Goal: Book appointment/travel/reservation

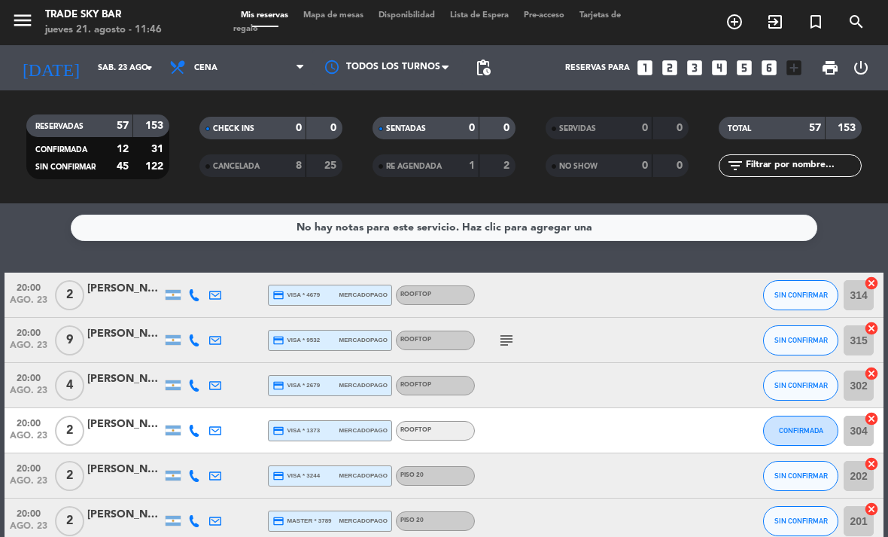
click at [23, 21] on icon "menu" at bounding box center [22, 20] width 23 height 23
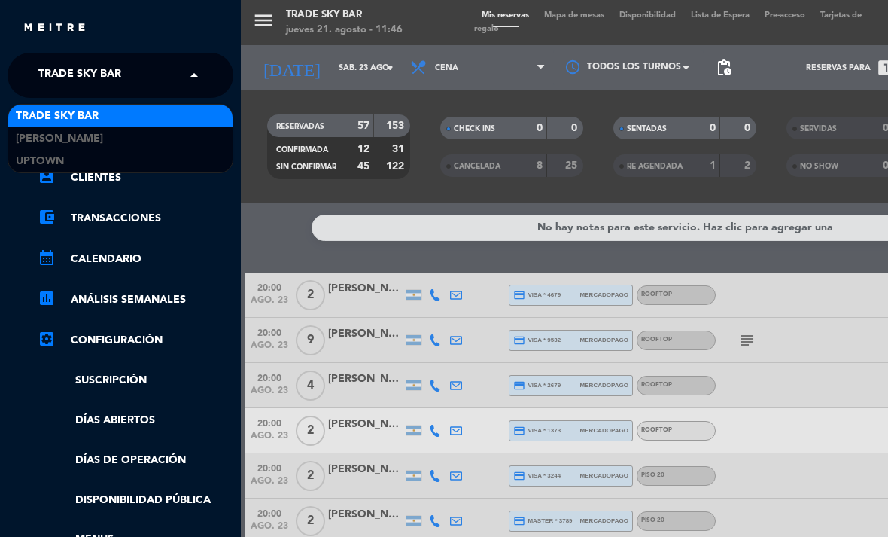
click at [62, 64] on span "Trade Sky Bar" at bounding box center [79, 75] width 83 height 32
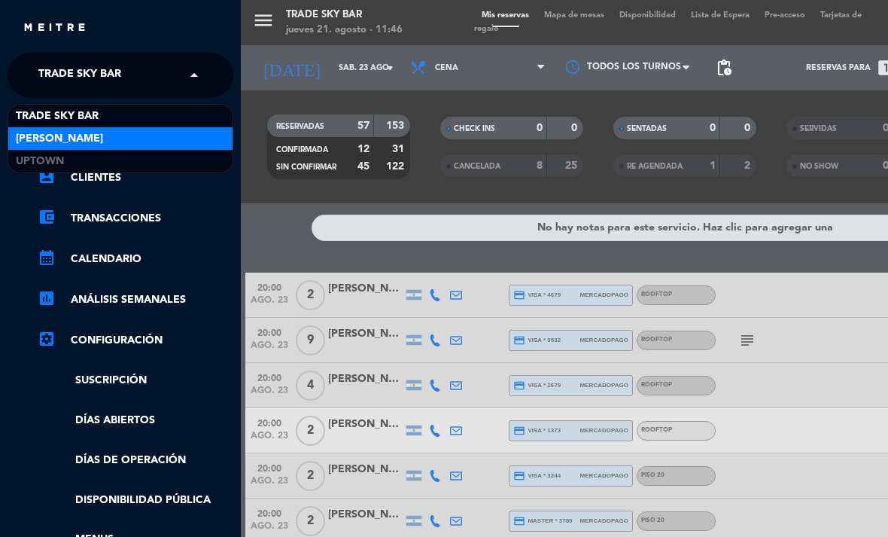
click at [68, 135] on span "[PERSON_NAME]" at bounding box center [59, 138] width 87 height 17
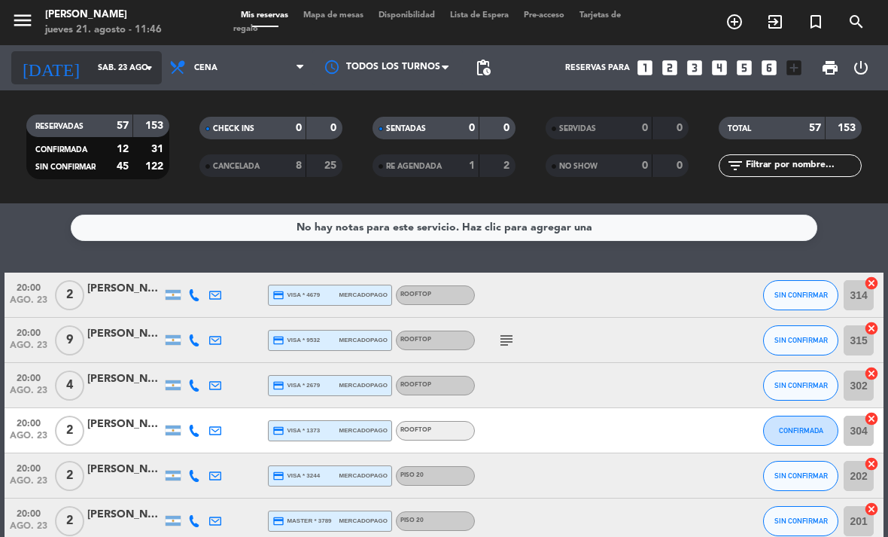
click at [139, 72] on input "sáb. 23 ago." at bounding box center [145, 68] width 111 height 25
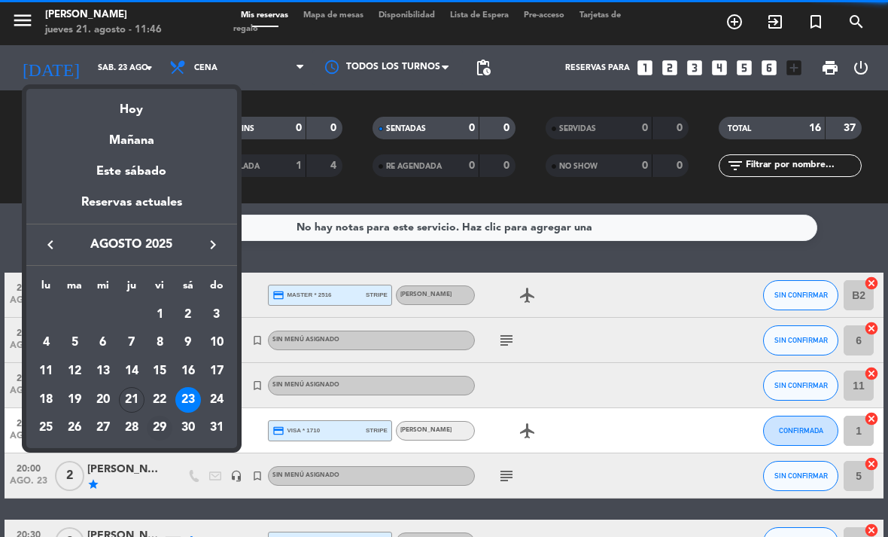
click at [157, 425] on div "29" at bounding box center [160, 428] width 26 height 26
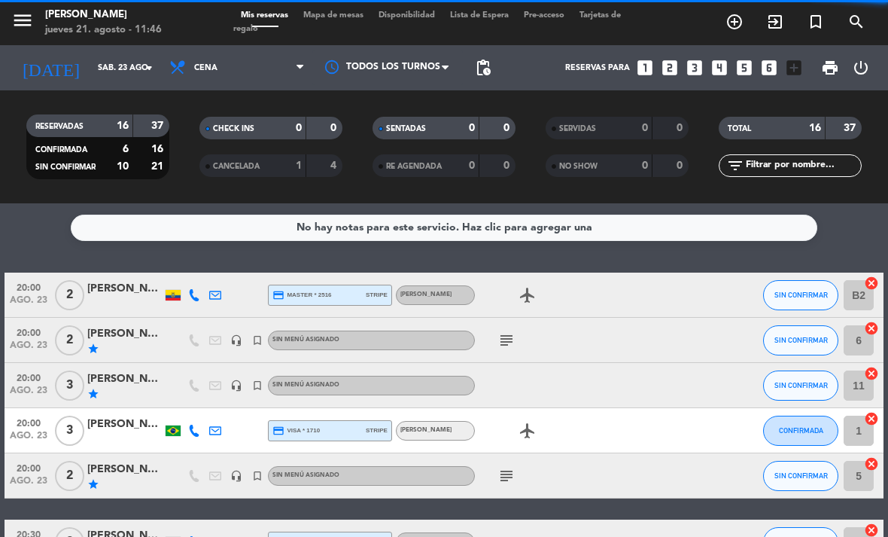
type input "vie. 29 ago."
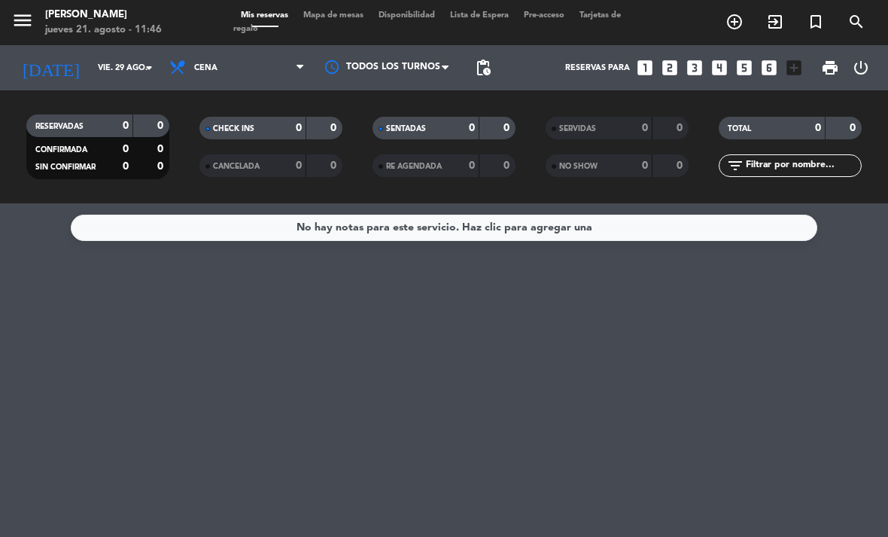
click at [345, 17] on span "Mapa de mesas" at bounding box center [333, 15] width 75 height 8
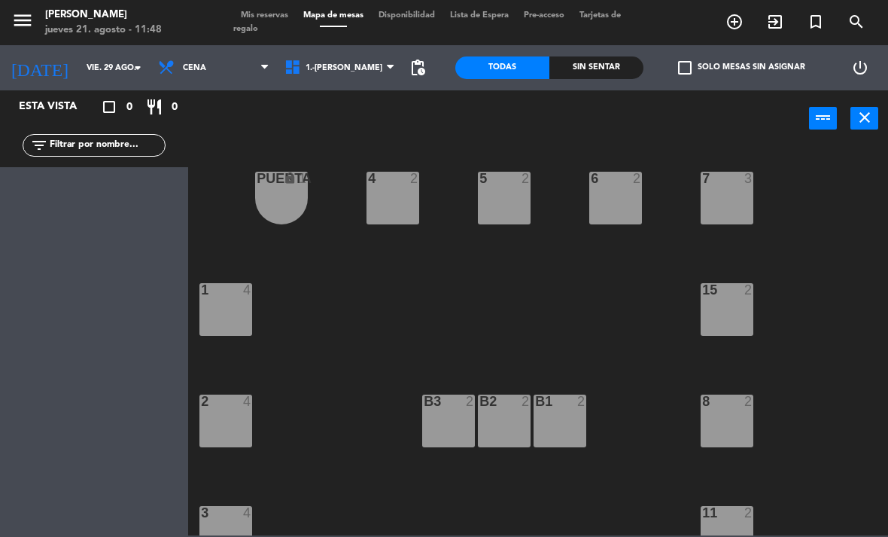
click at [22, 23] on icon "menu" at bounding box center [22, 20] width 23 height 23
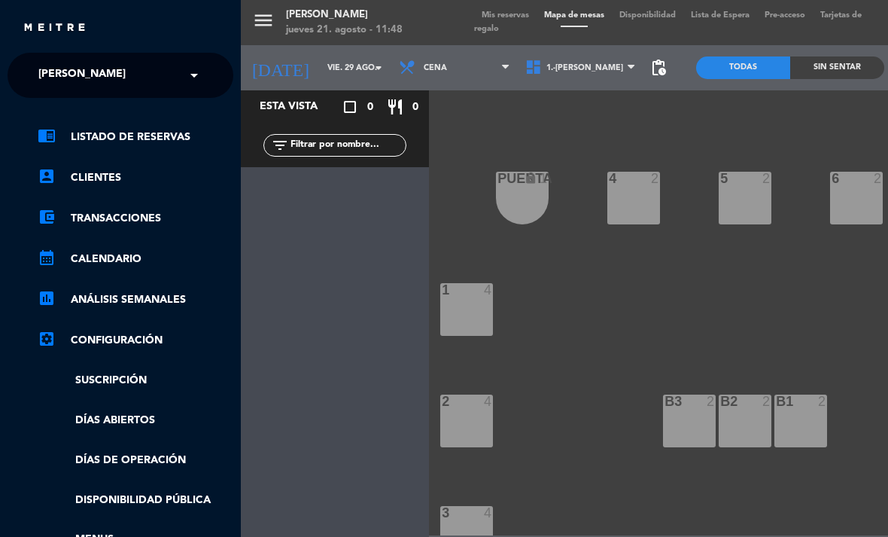
click at [83, 71] on span "[PERSON_NAME]" at bounding box center [81, 75] width 87 height 32
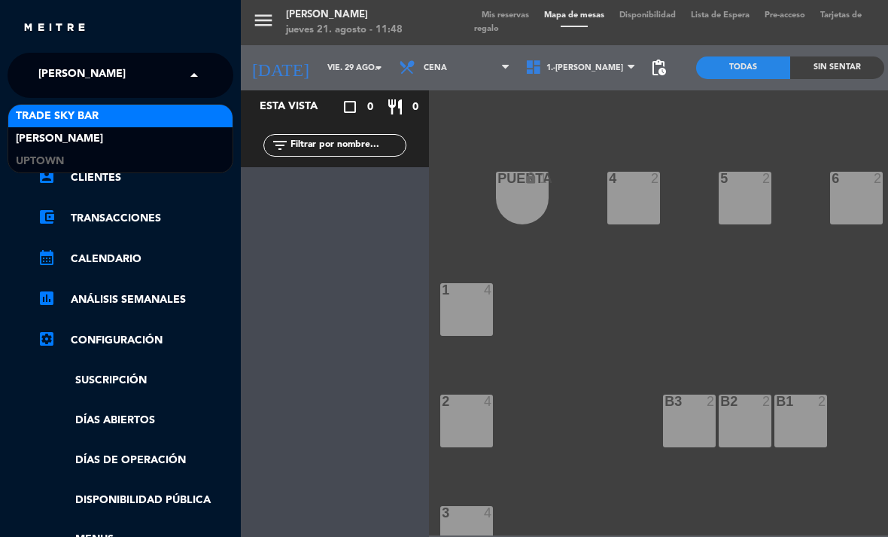
click at [87, 111] on span "Trade Sky Bar" at bounding box center [57, 116] width 83 height 17
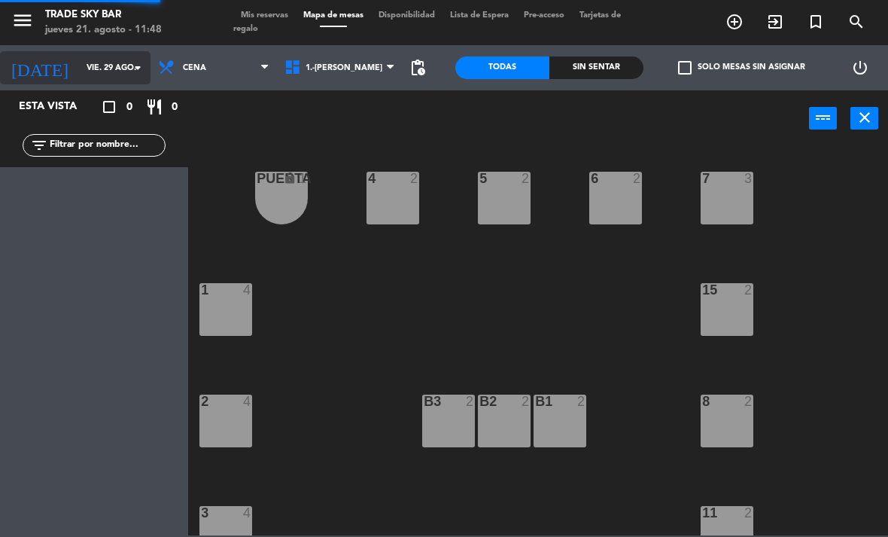
click at [89, 76] on input "vie. 29 ago." at bounding box center [134, 68] width 111 height 25
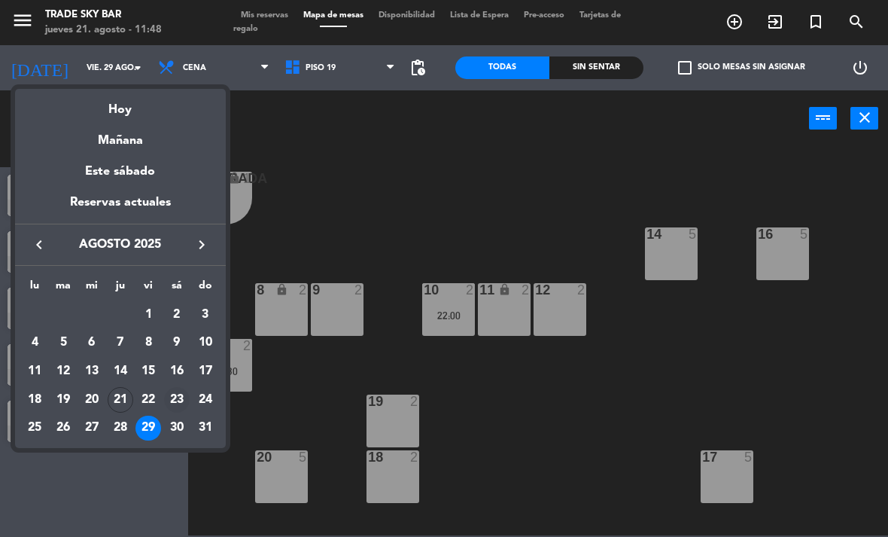
click at [181, 398] on div "23" at bounding box center [177, 400] width 26 height 26
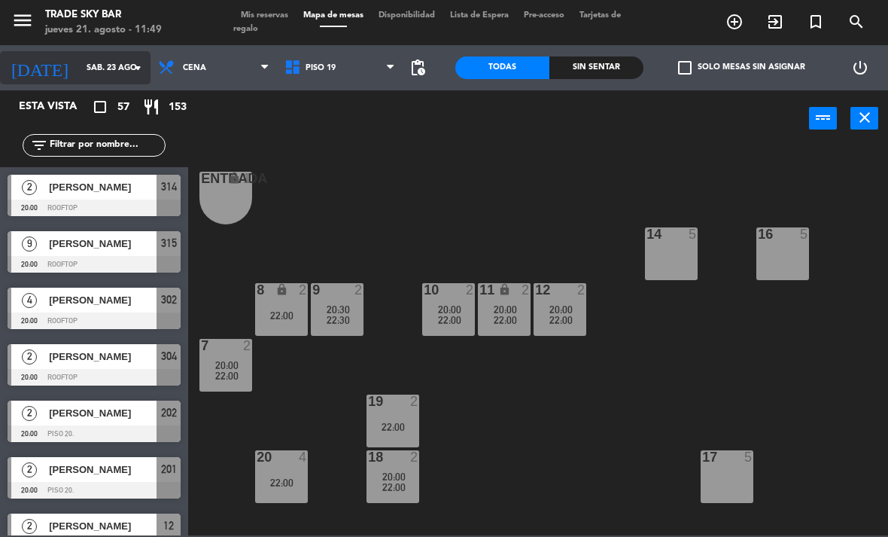
click at [91, 68] on input "sáb. 23 ago." at bounding box center [134, 68] width 111 height 25
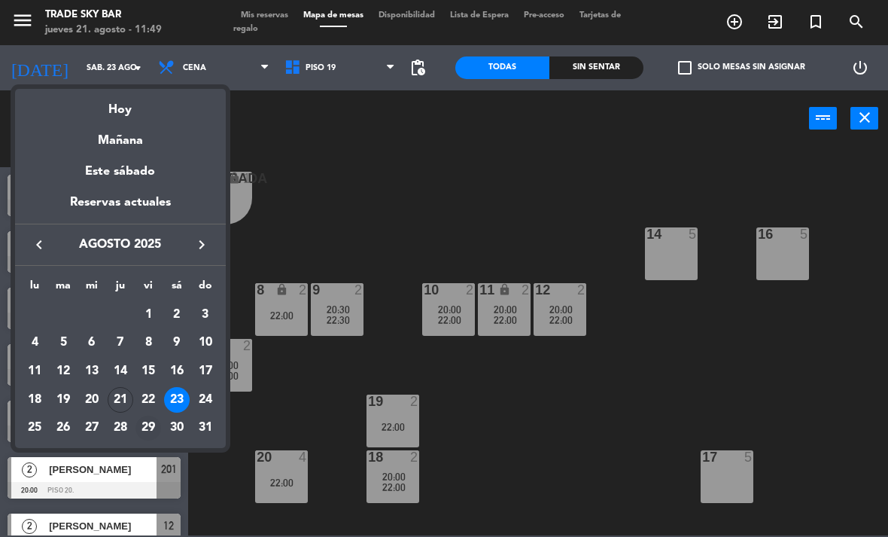
click at [151, 417] on div "29" at bounding box center [148, 428] width 26 height 26
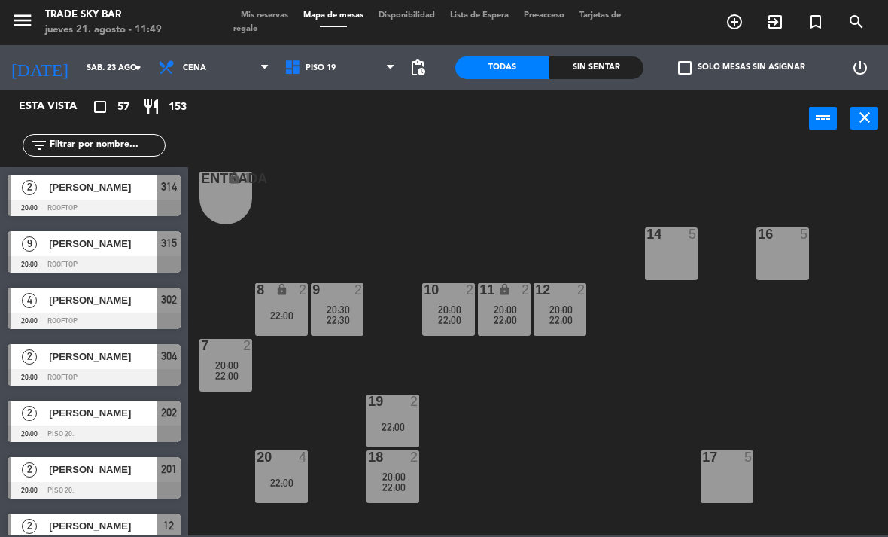
type input "vie. 29 ago."
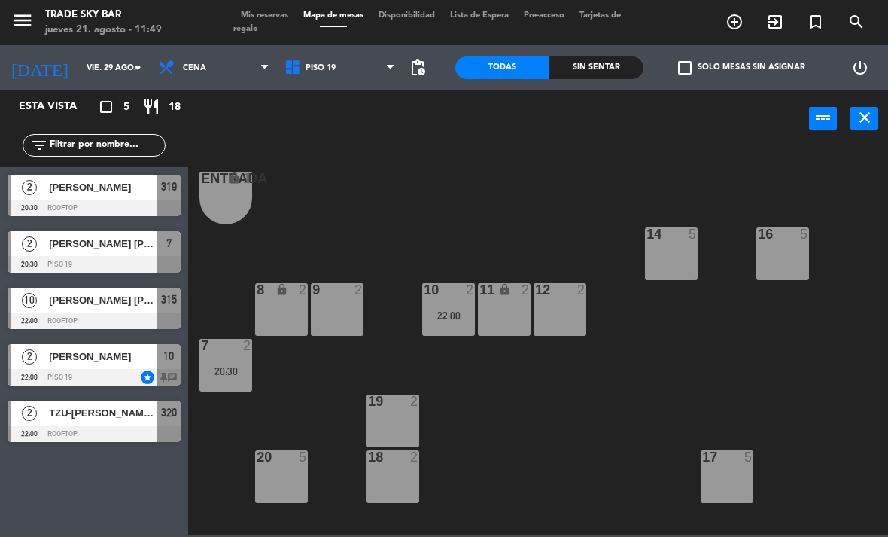
click at [744, 23] on icon "turned_in_not" at bounding box center [735, 22] width 18 height 18
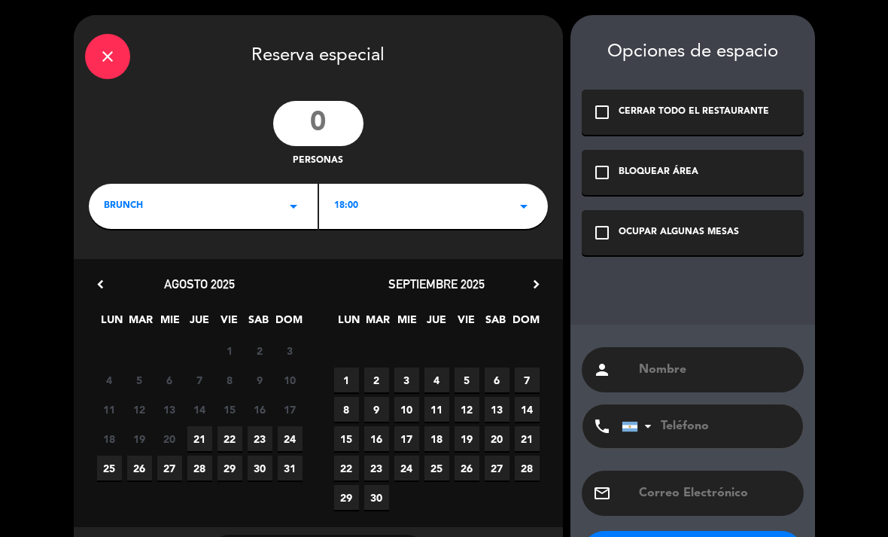
click at [327, 120] on input "number" at bounding box center [318, 123] width 90 height 45
type input "2"
click at [281, 206] on div "BRUNCH arrow_drop_down" at bounding box center [203, 206] width 229 height 45
click at [266, 270] on div "Cena" at bounding box center [203, 269] width 199 height 15
click at [231, 461] on span "29" at bounding box center [230, 467] width 25 height 25
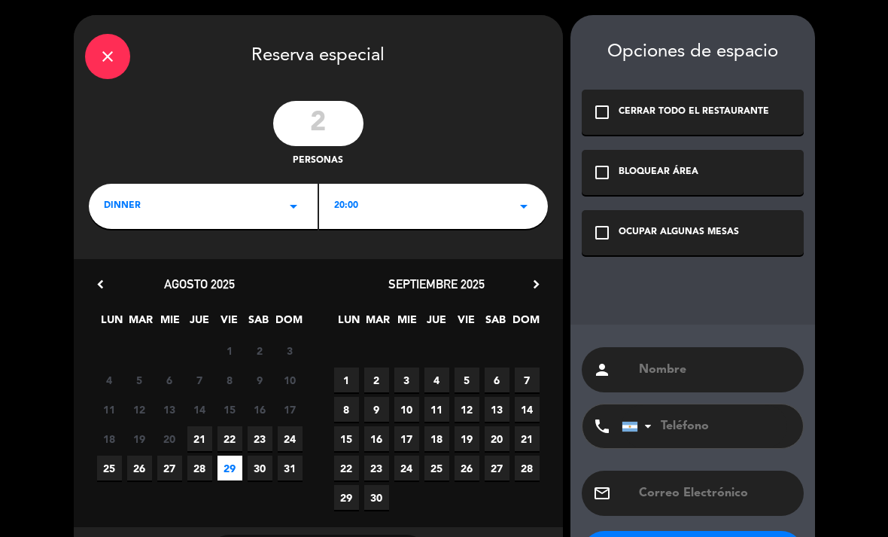
click at [645, 230] on div "OCUPAR ALGUNAS MESAS" at bounding box center [679, 232] width 120 height 15
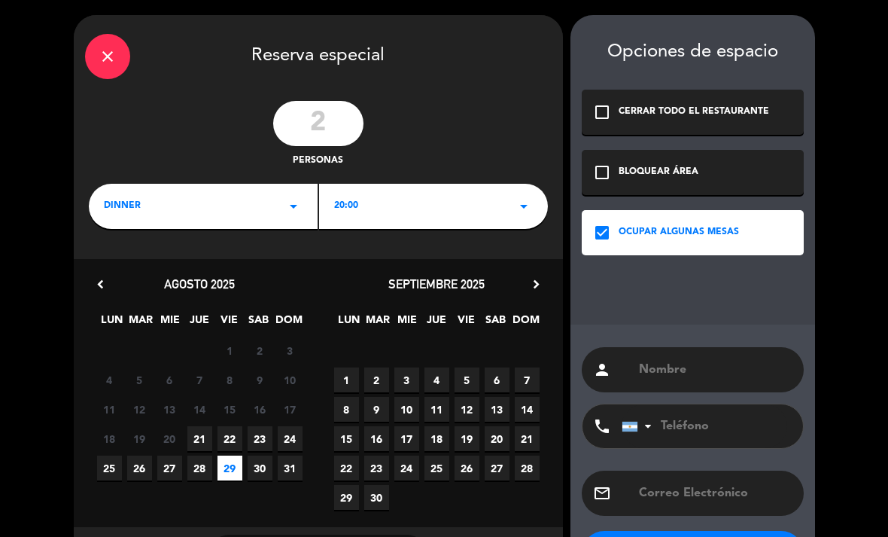
click at [668, 359] on input "text" at bounding box center [714, 369] width 155 height 21
click at [707, 376] on input "text" at bounding box center [714, 369] width 155 height 21
paste input "[PERSON_NAME] [PERSON_NAME]"
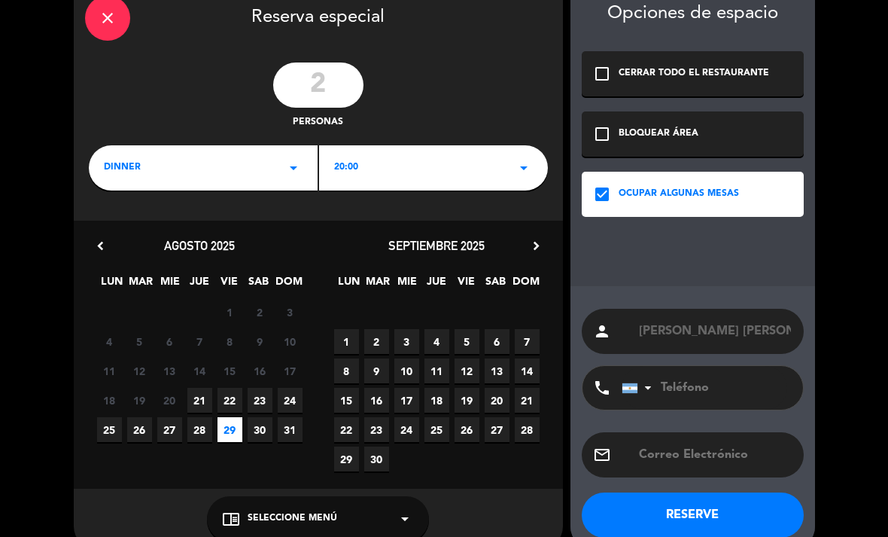
scroll to position [37, 0]
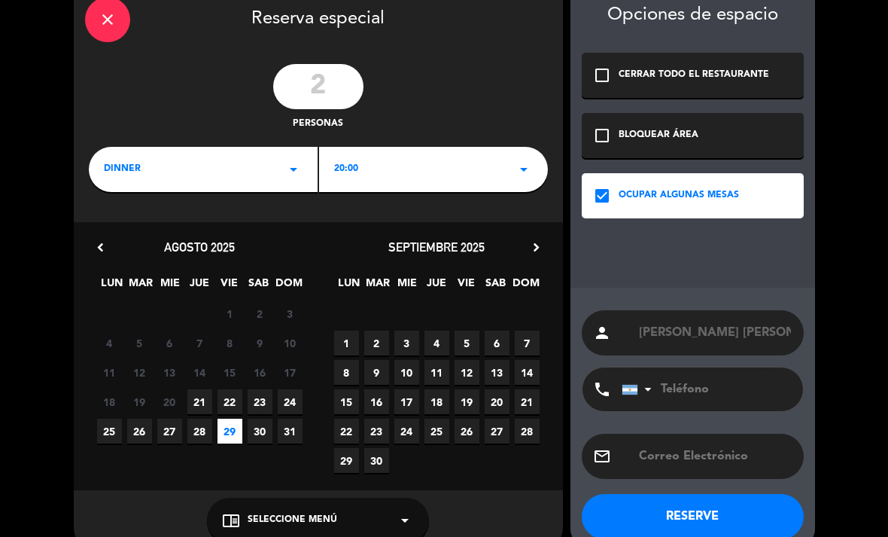
type input "[PERSON_NAME] [PERSON_NAME]"
click at [660, 516] on button "RESERVE" at bounding box center [693, 516] width 222 height 45
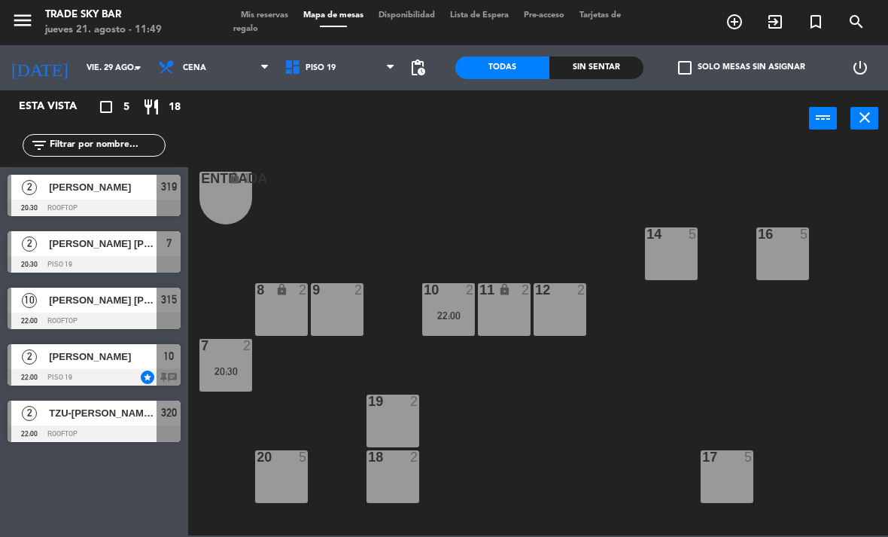
click at [278, 15] on span "Mis reservas" at bounding box center [264, 15] width 62 height 8
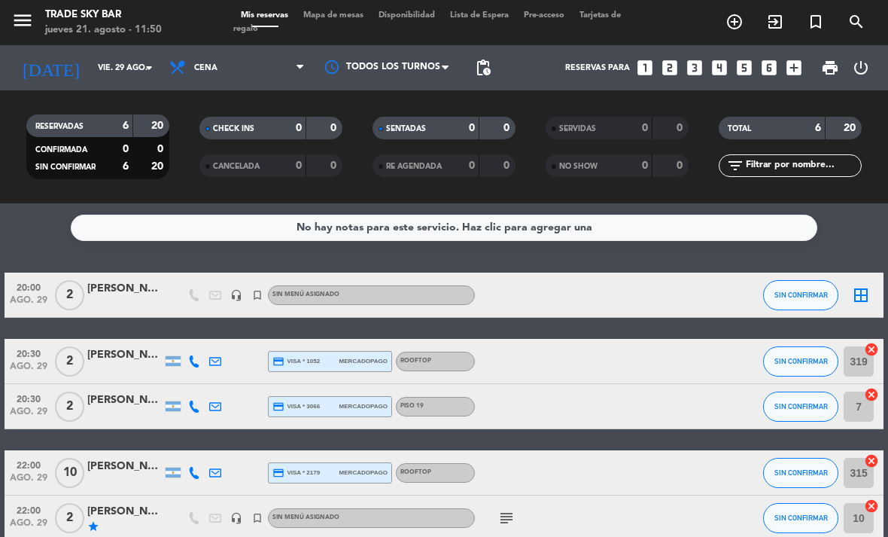
click at [862, 297] on icon "border_all" at bounding box center [861, 295] width 18 height 18
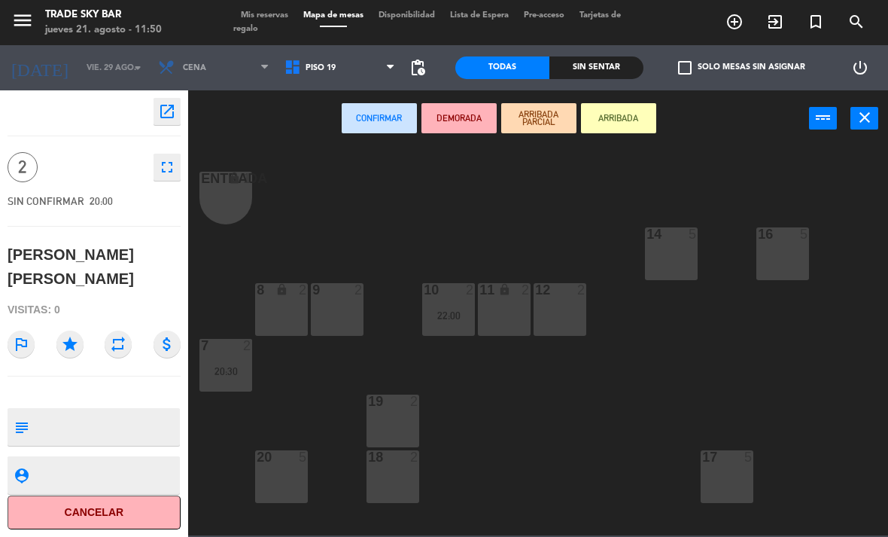
click at [482, 306] on div "11 lock 2" at bounding box center [504, 309] width 53 height 53
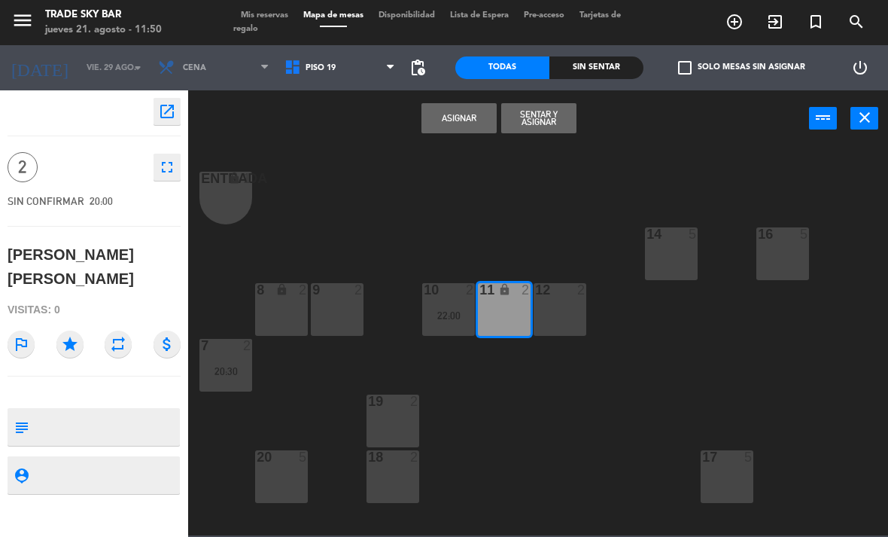
click at [544, 306] on div "12 2" at bounding box center [560, 309] width 53 height 53
click at [509, 308] on div "11 lock 2" at bounding box center [504, 309] width 53 height 53
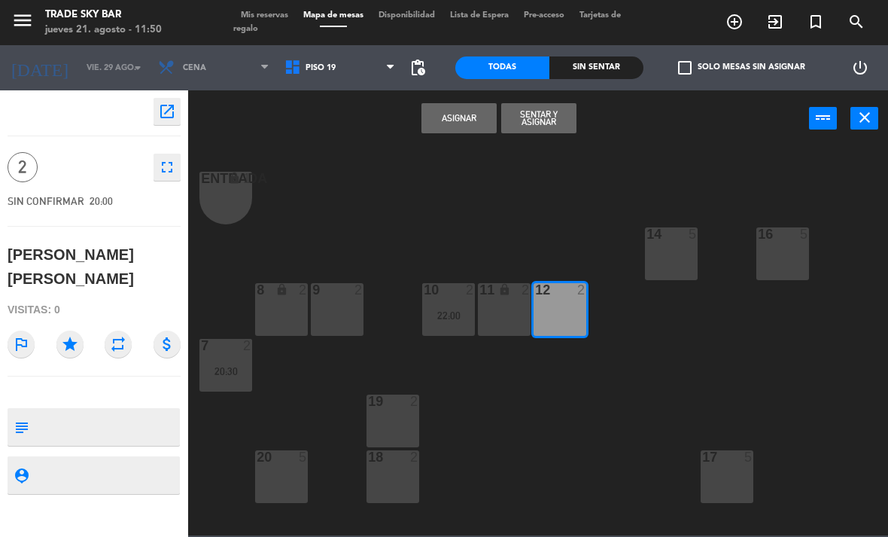
click at [141, 411] on textarea at bounding box center [107, 427] width 144 height 32
click at [132, 411] on textarea at bounding box center [107, 427] width 144 height 32
type textarea "Voucher baliarda 304"
click at [71, 330] on icon "star" at bounding box center [69, 343] width 27 height 27
click at [473, 117] on button "Asignar" at bounding box center [458, 118] width 75 height 30
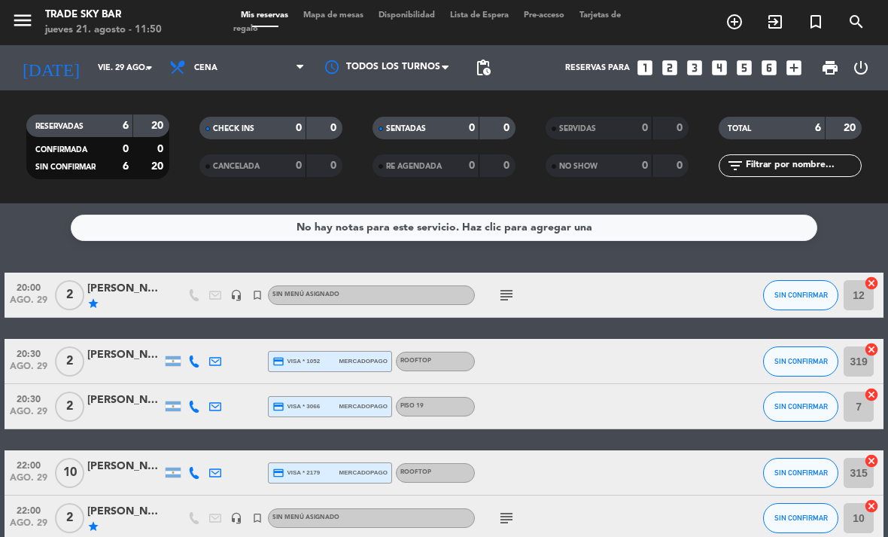
click at [168, 2] on div "menu Trade Sky Bar jueves 21. agosto - 11:50 Mis reservas Mapa de mesas Disponi…" at bounding box center [444, 22] width 888 height 45
click at [90, 70] on input "vie. 29 ago." at bounding box center [145, 68] width 111 height 25
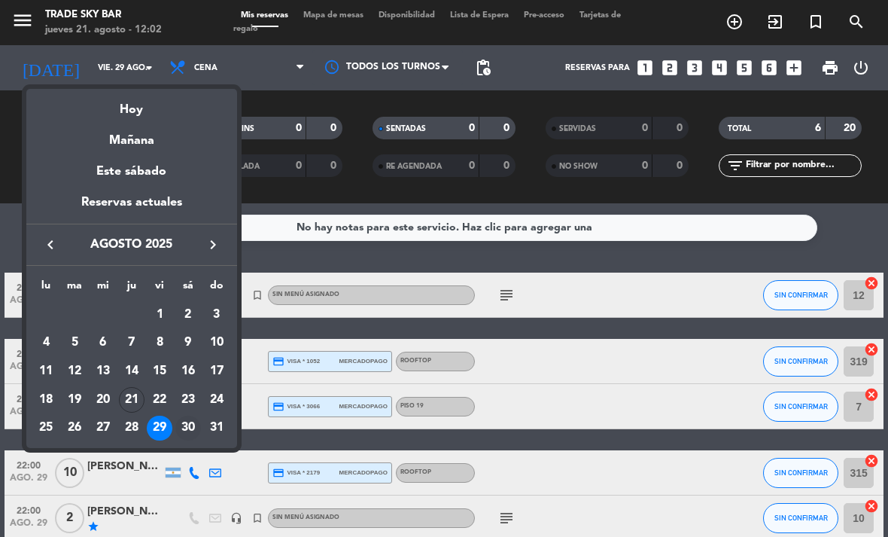
click at [189, 434] on div "30" at bounding box center [188, 428] width 26 height 26
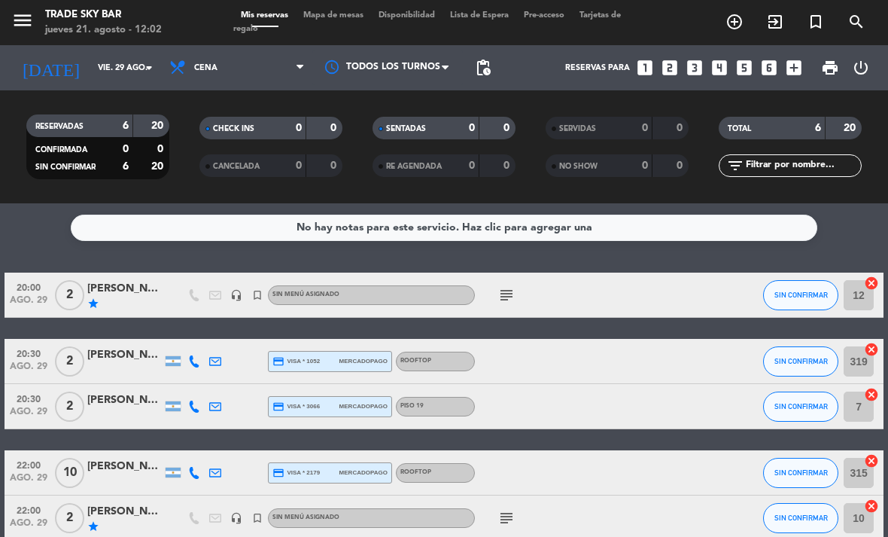
type input "sáb. 30 ago."
click at [744, 13] on icon "turned_in_not" at bounding box center [735, 22] width 18 height 18
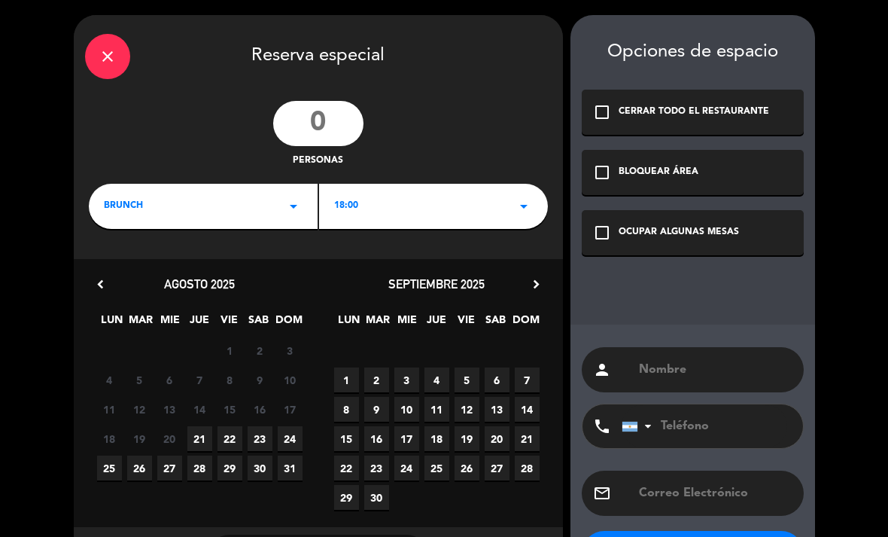
click at [304, 115] on input "number" at bounding box center [318, 123] width 90 height 45
type input "2"
click at [290, 208] on icon "arrow_drop_down" at bounding box center [293, 206] width 18 height 18
click at [289, 262] on div "Cena" at bounding box center [203, 269] width 199 height 15
click at [266, 467] on span "30" at bounding box center [260, 467] width 25 height 25
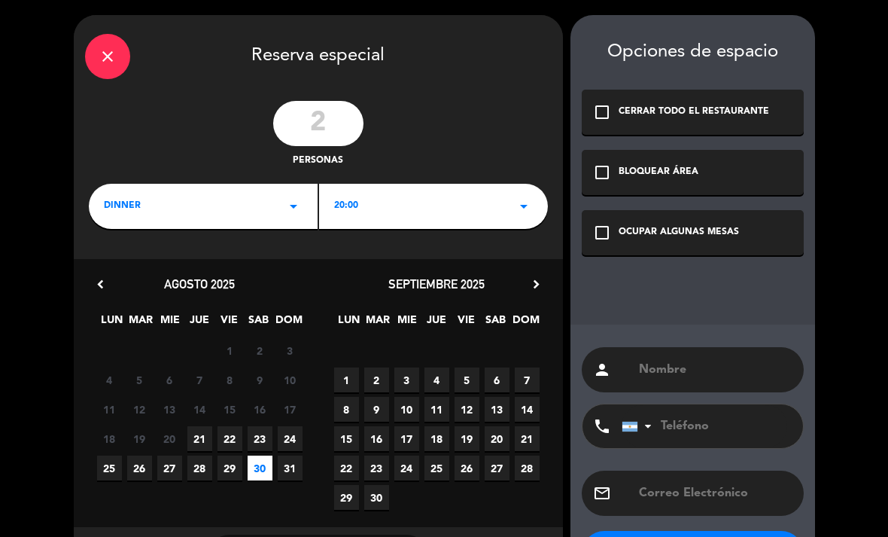
click at [683, 249] on div "check_box_outline_blank OCUPAR ALGUNAS MESAS" at bounding box center [693, 232] width 222 height 45
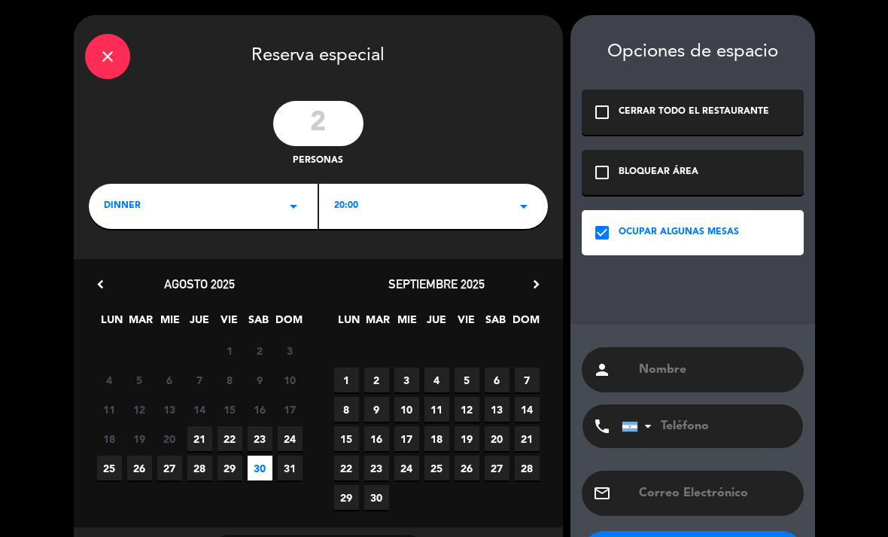
click at [671, 370] on input "text" at bounding box center [714, 369] width 155 height 21
click at [680, 370] on input "text" at bounding box center [714, 369] width 155 height 21
paste input "[PERSON_NAME]"
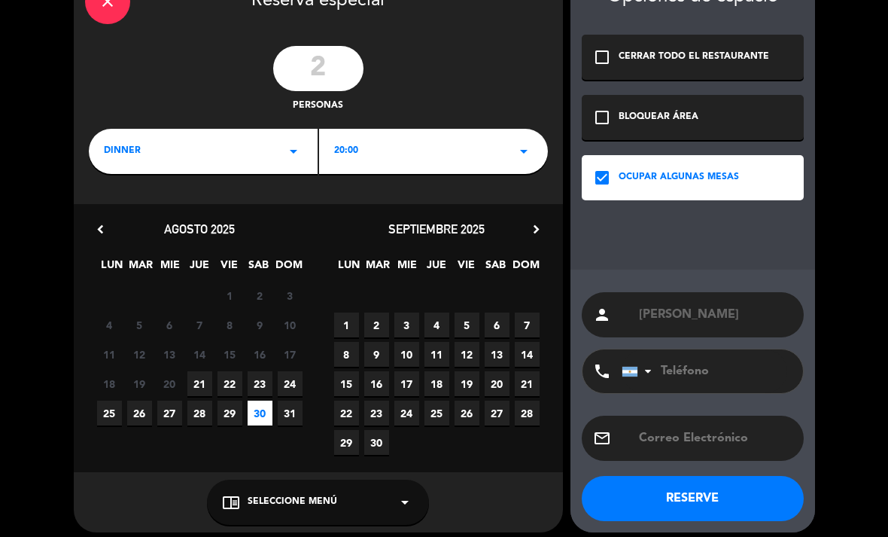
type input "[PERSON_NAME]"
click at [771, 497] on button "RESERVE" at bounding box center [693, 498] width 222 height 45
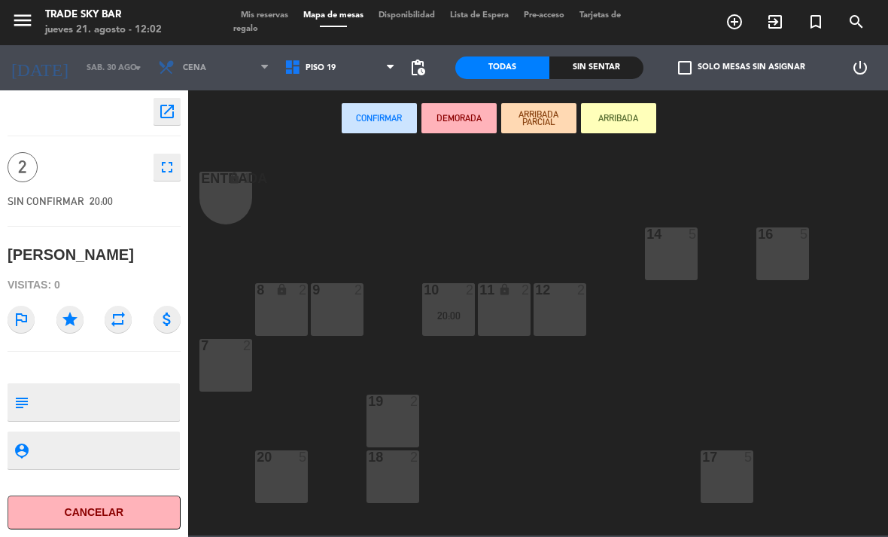
click at [317, 312] on div "9 2" at bounding box center [337, 309] width 53 height 53
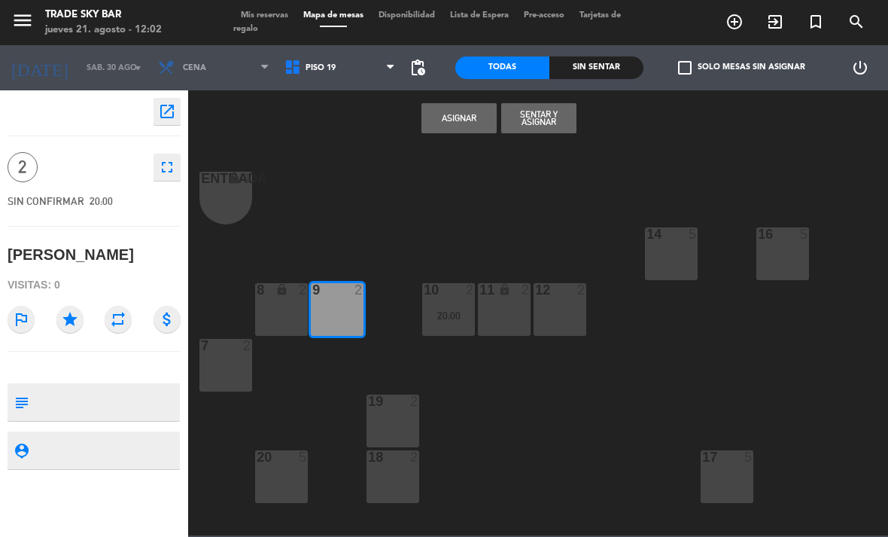
click at [151, 390] on textarea at bounding box center [107, 402] width 144 height 32
type textarea "Voucher baliarda 367"
click at [77, 328] on icon "star" at bounding box center [69, 319] width 27 height 27
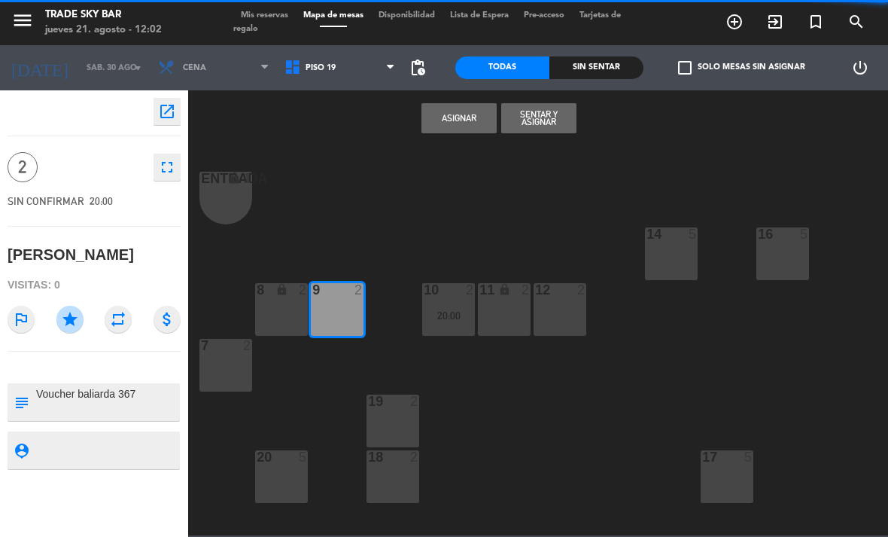
click at [439, 132] on button "Asignar" at bounding box center [458, 118] width 75 height 30
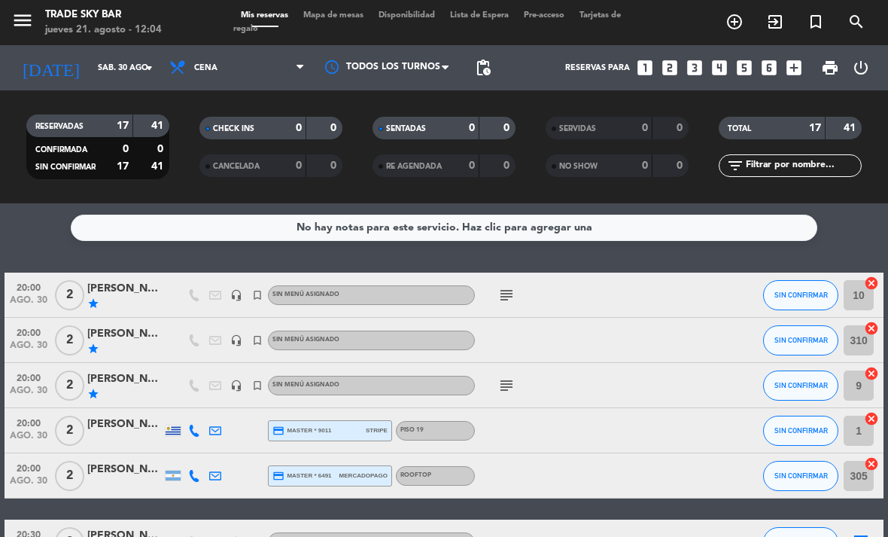
click at [25, 17] on icon "menu" at bounding box center [22, 20] width 23 height 23
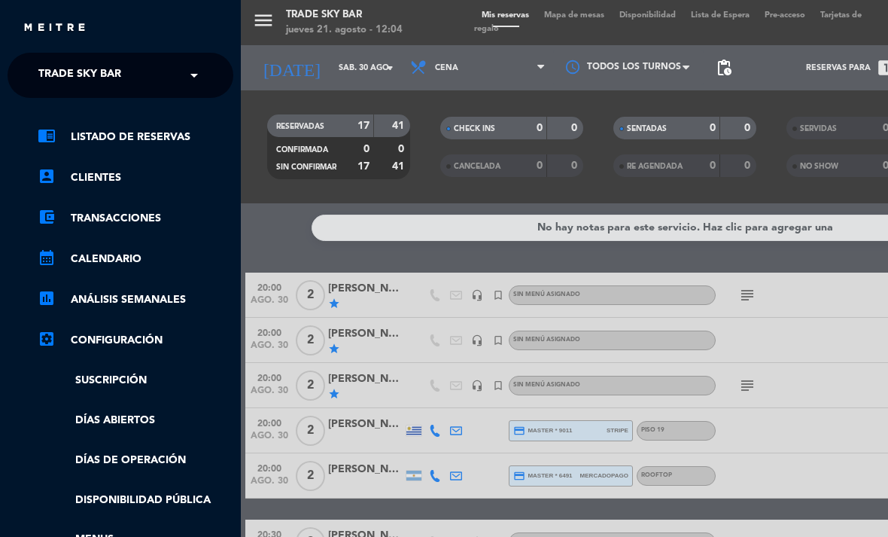
click at [61, 77] on span "Trade Sky Bar" at bounding box center [79, 75] width 83 height 32
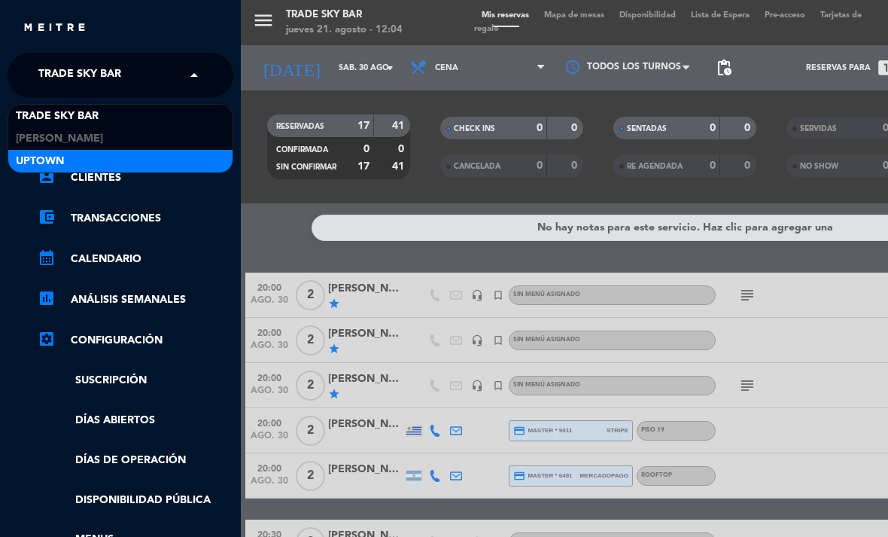
click at [75, 163] on div "Uptown" at bounding box center [120, 161] width 224 height 23
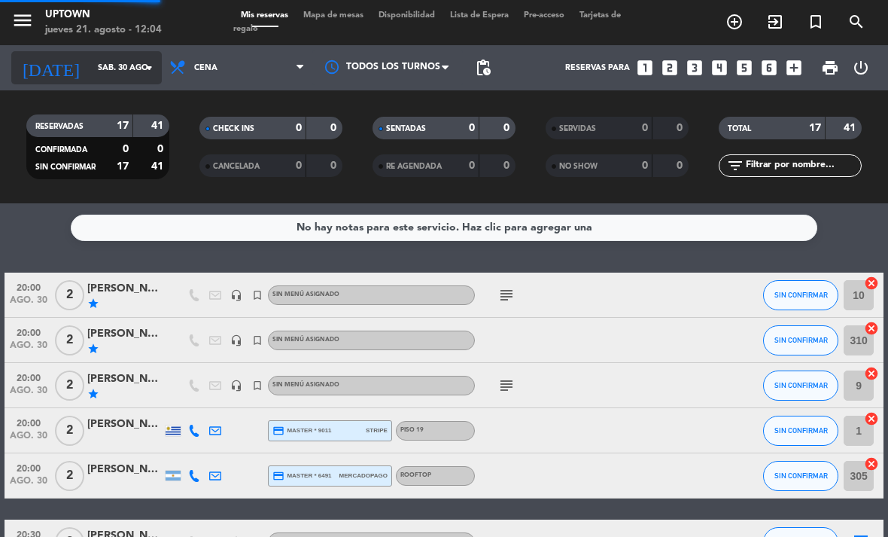
click at [115, 76] on input "sáb. 30 ago." at bounding box center [145, 68] width 111 height 25
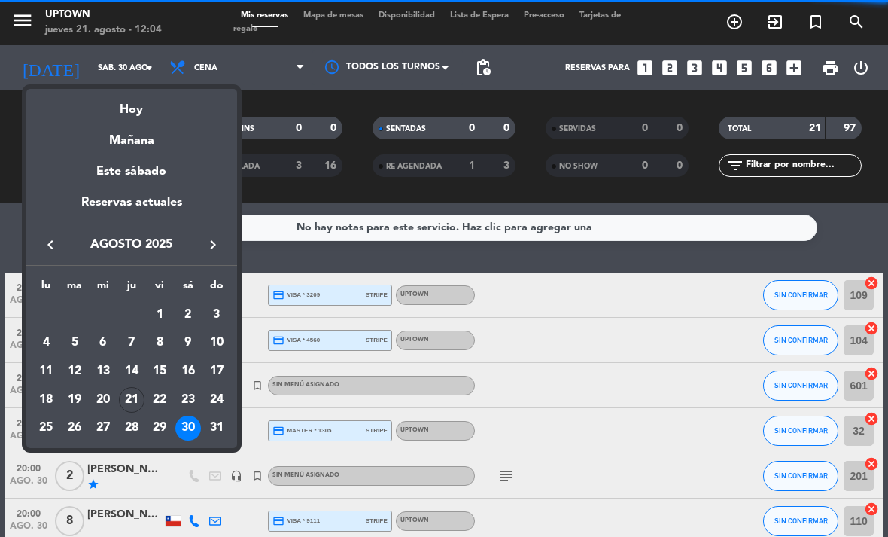
click at [139, 430] on div "28" at bounding box center [132, 428] width 26 height 26
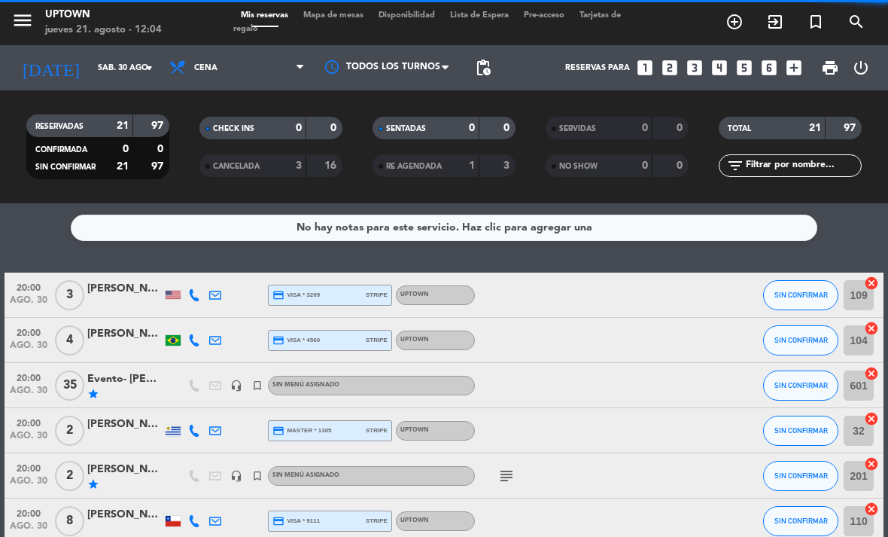
type input "jue. 28 ago."
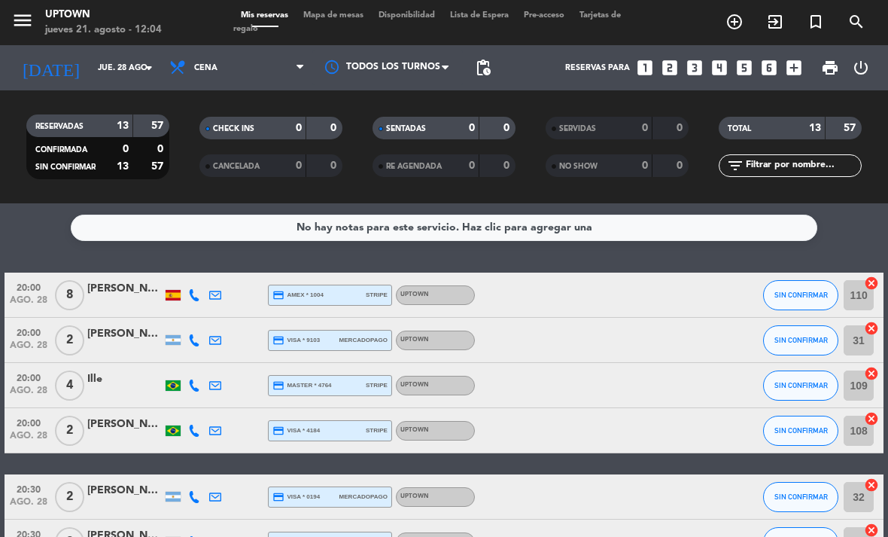
click at [337, 18] on span "Mapa de mesas" at bounding box center [333, 15] width 75 height 8
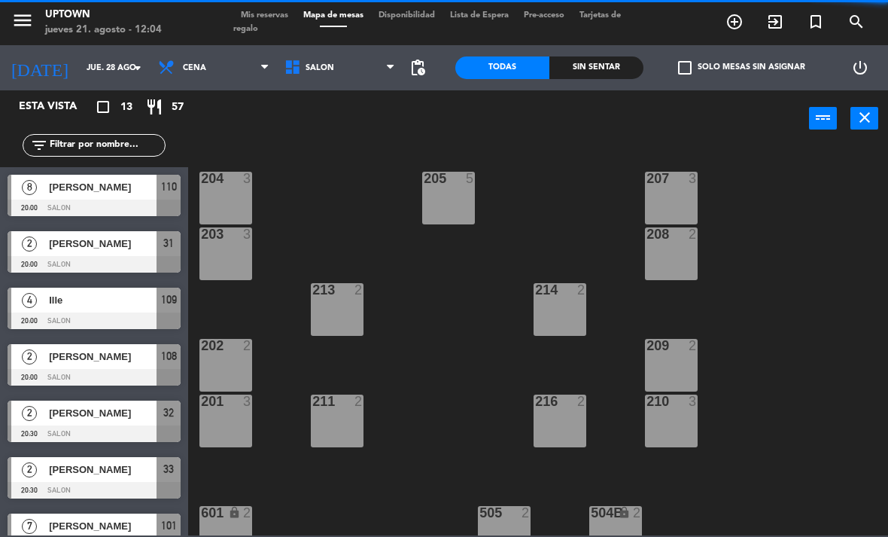
click at [744, 23] on icon "turned_in_not" at bounding box center [735, 22] width 18 height 18
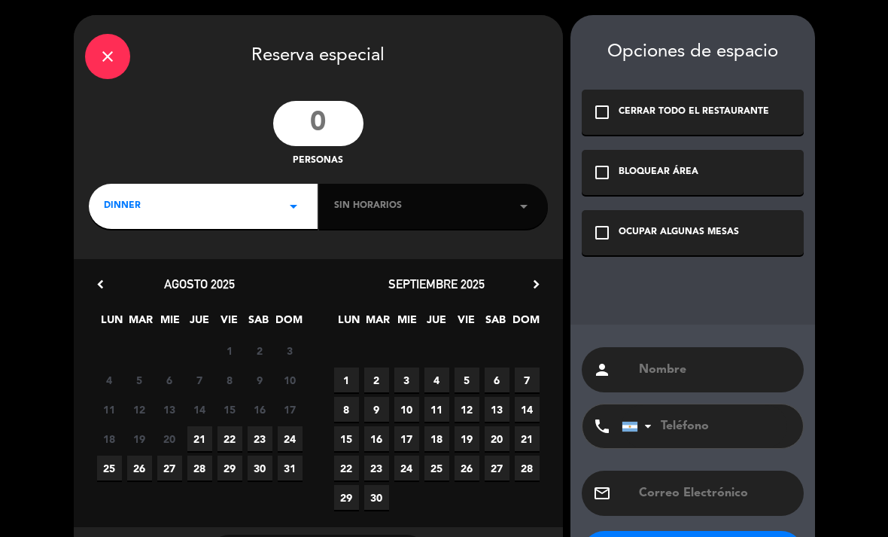
drag, startPoint x: 332, startPoint y: 106, endPoint x: 332, endPoint y: 120, distance: 14.3
click at [332, 106] on input "number" at bounding box center [318, 123] width 90 height 45
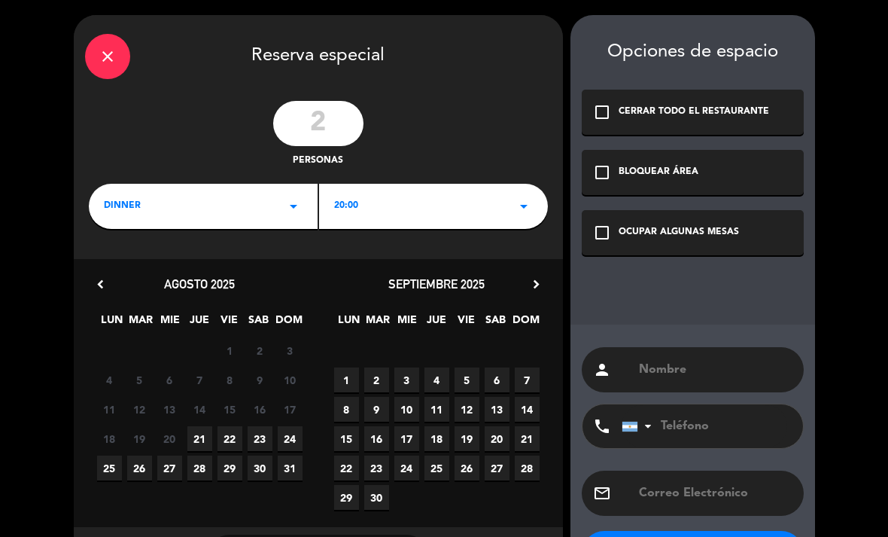
type input "2"
click at [205, 467] on span "28" at bounding box center [199, 467] width 25 height 25
click at [686, 240] on div "OCUPAR ALGUNAS MESAS" at bounding box center [679, 232] width 120 height 15
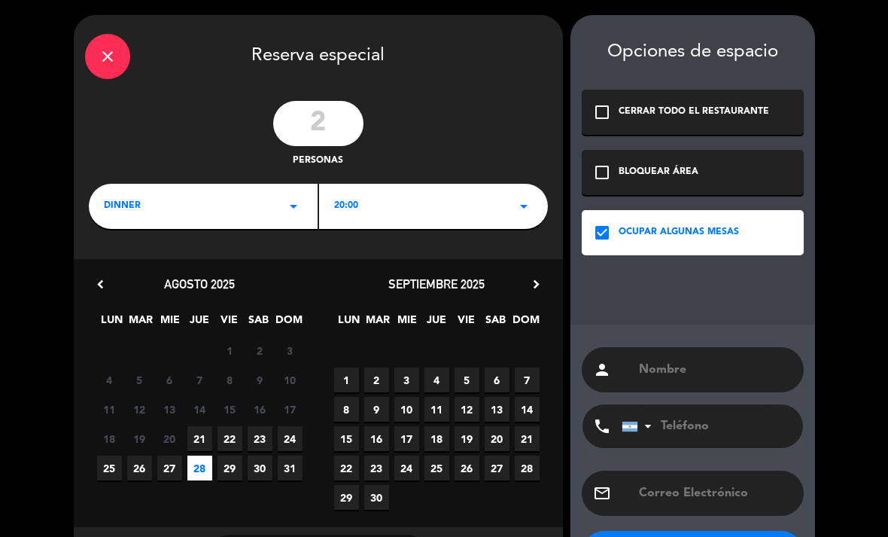
click at [671, 379] on input "text" at bounding box center [714, 369] width 155 height 21
paste input "[PERSON_NAME]"
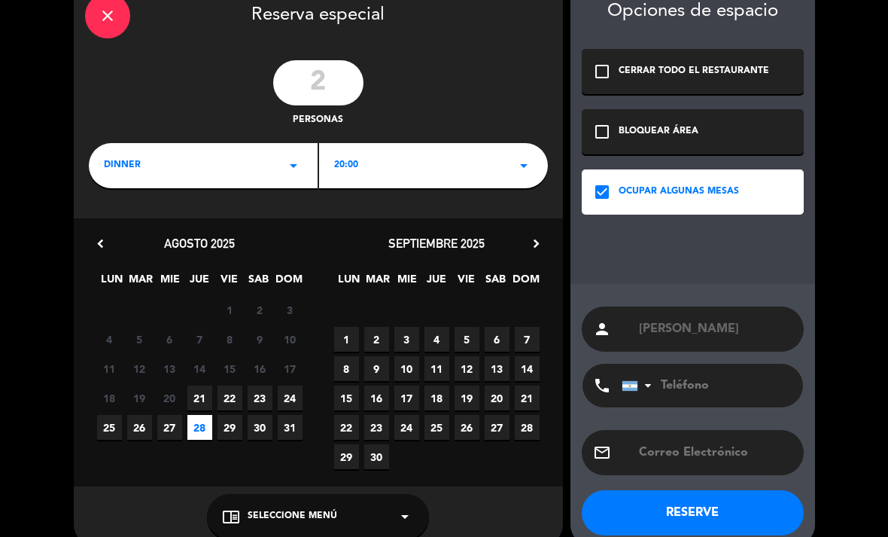
scroll to position [38, 0]
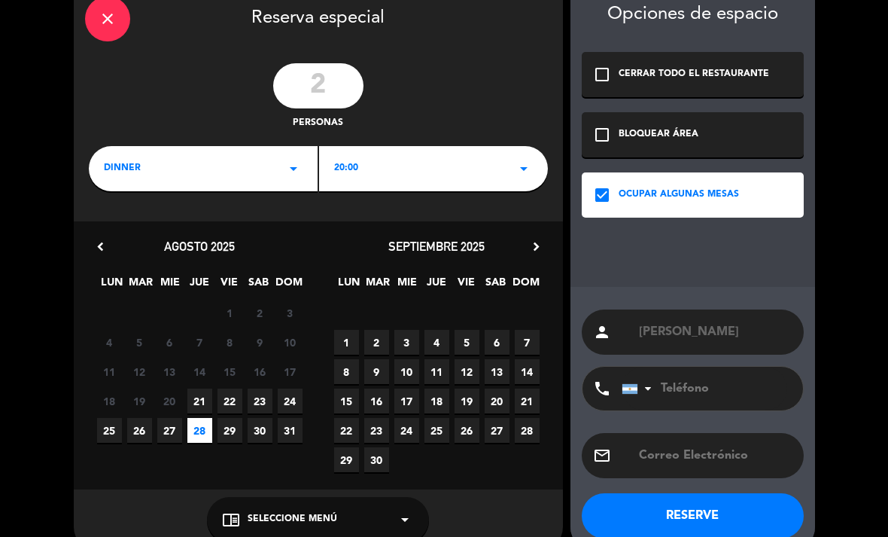
type input "[PERSON_NAME]"
click at [731, 510] on button "RESERVE" at bounding box center [693, 515] width 222 height 45
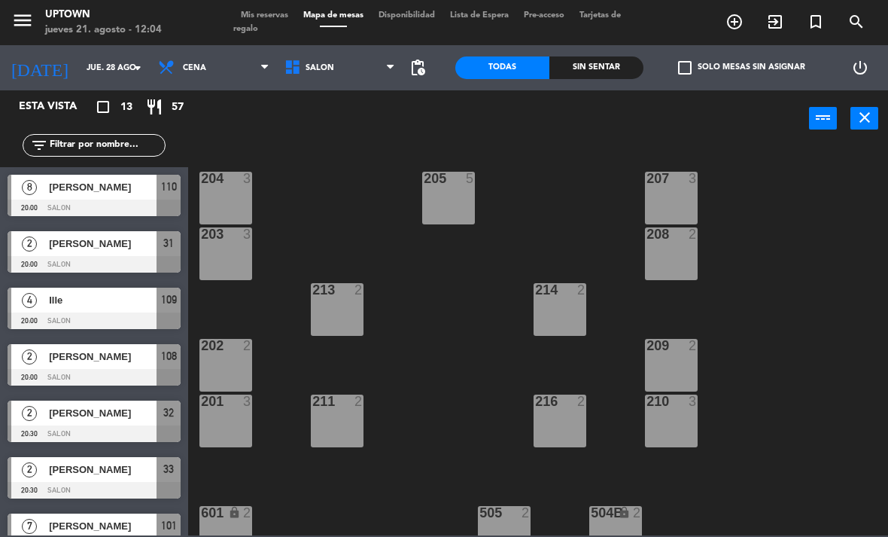
click at [278, 14] on span "Mis reservas" at bounding box center [264, 15] width 62 height 8
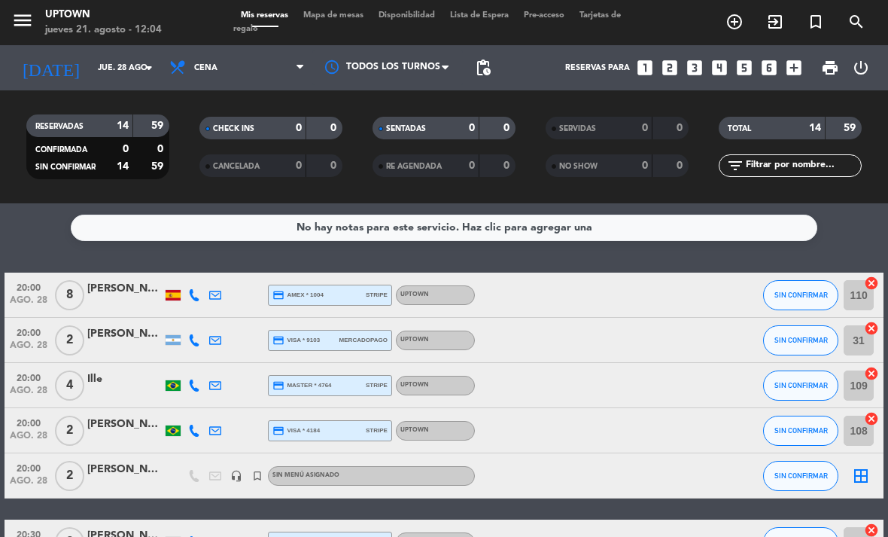
click at [870, 476] on icon "border_all" at bounding box center [861, 476] width 18 height 18
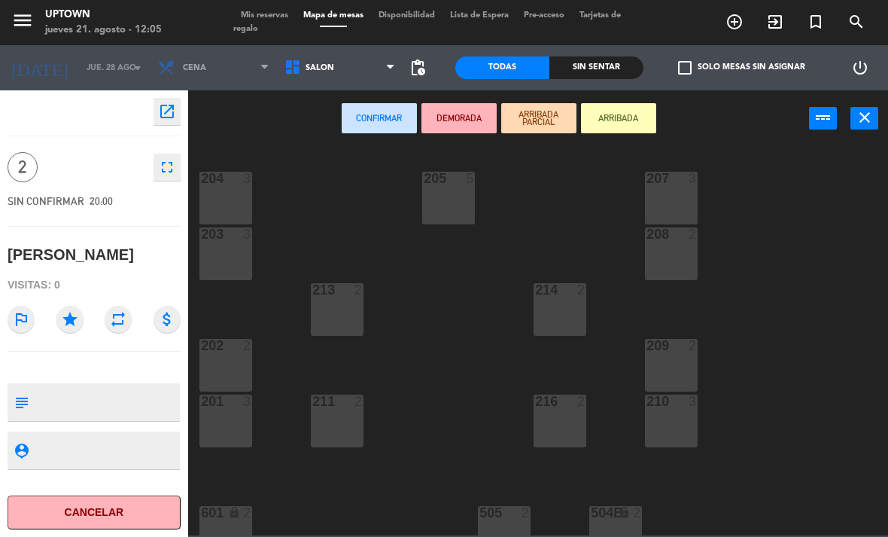
click at [335, 312] on div "213 2" at bounding box center [337, 309] width 53 height 53
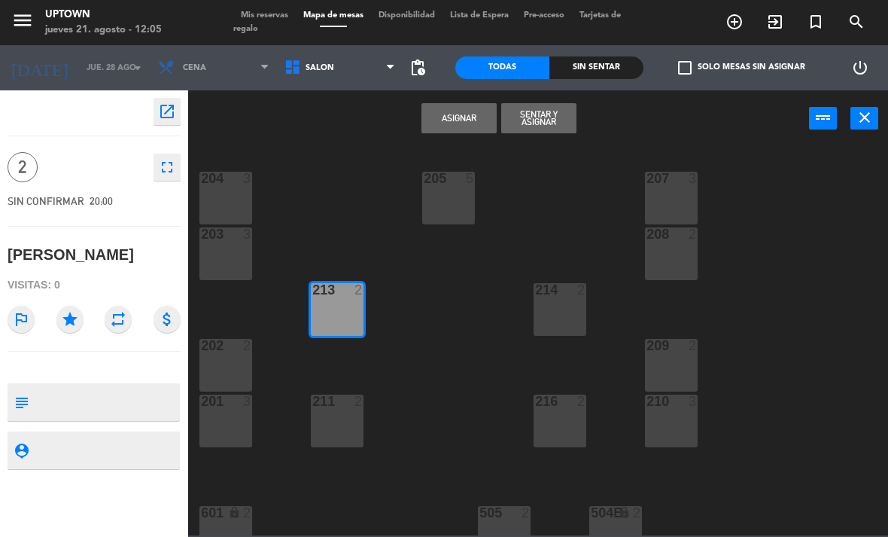
click at [163, 390] on textarea at bounding box center [107, 402] width 144 height 32
type textarea "Voucher baliarda 310"
click at [71, 330] on icon "star" at bounding box center [69, 319] width 27 height 27
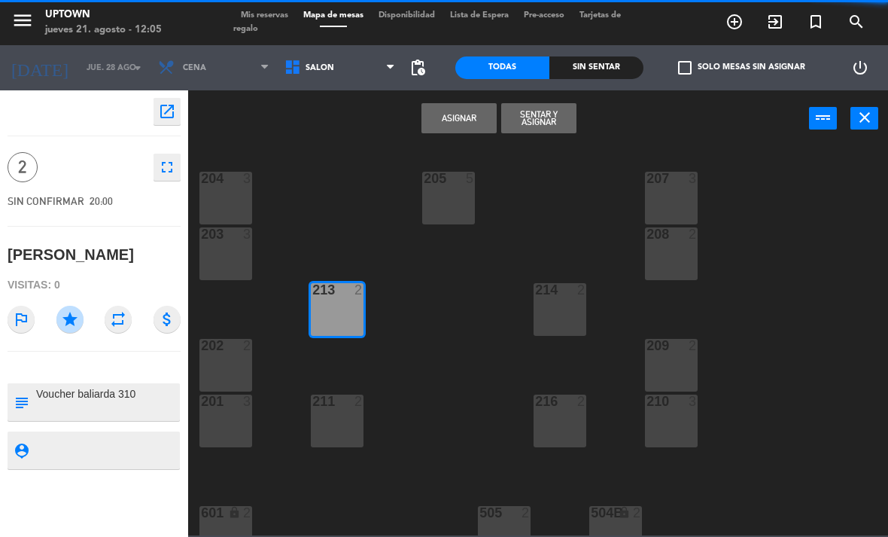
click at [459, 126] on button "Asignar" at bounding box center [458, 118] width 75 height 30
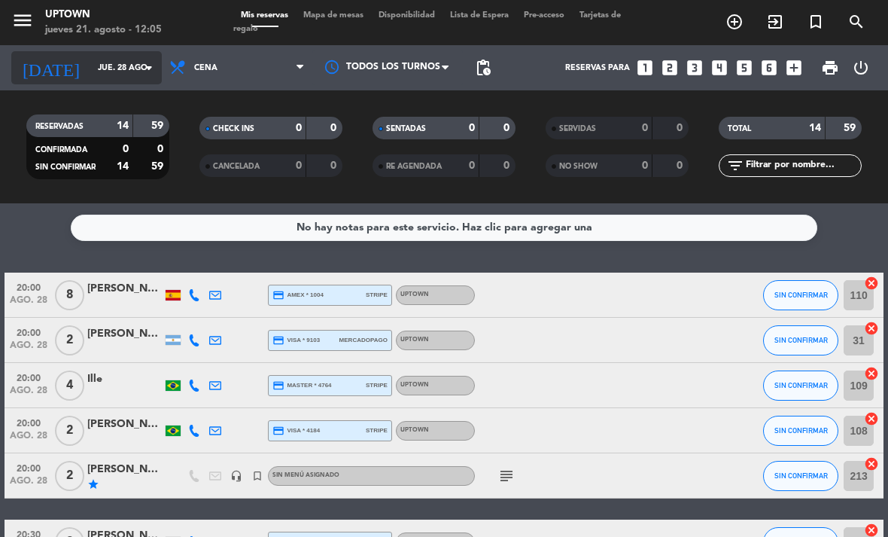
click at [111, 60] on input "jue. 28 ago." at bounding box center [145, 68] width 111 height 25
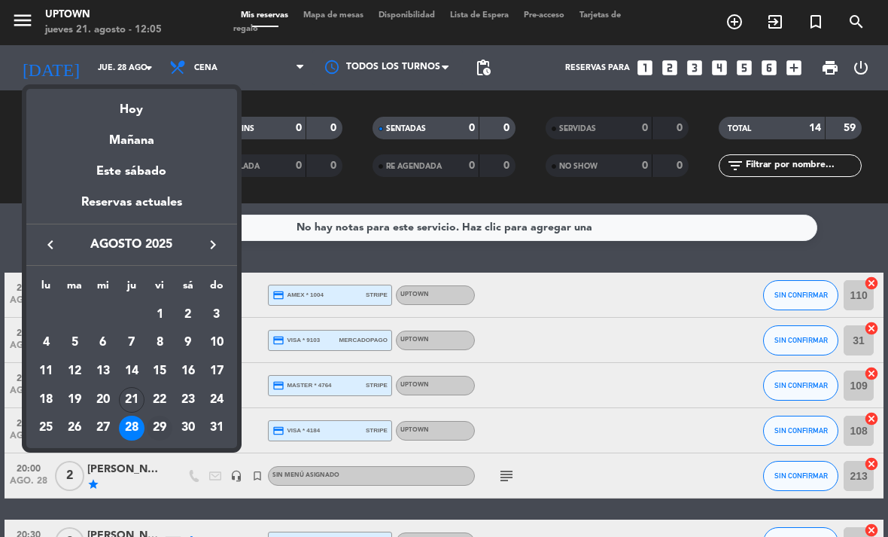
click at [160, 427] on div "29" at bounding box center [160, 428] width 26 height 26
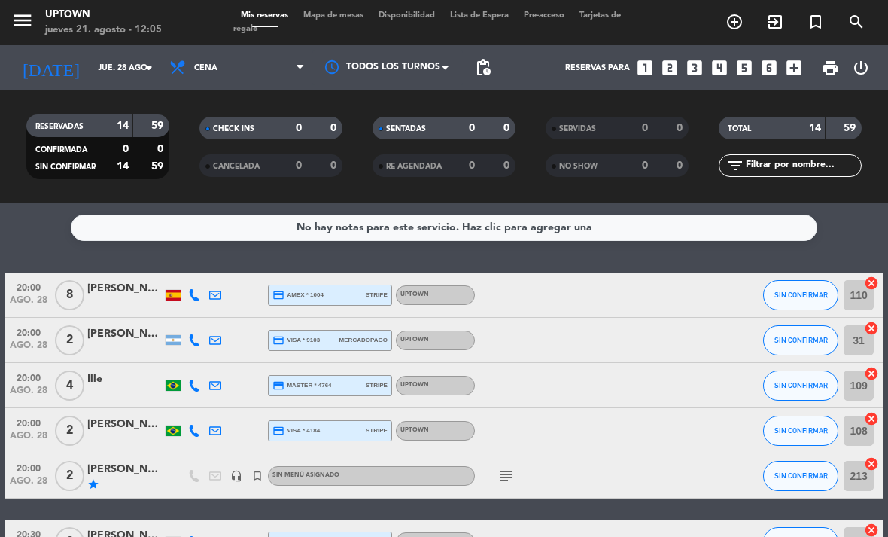
type input "vie. 29 ago."
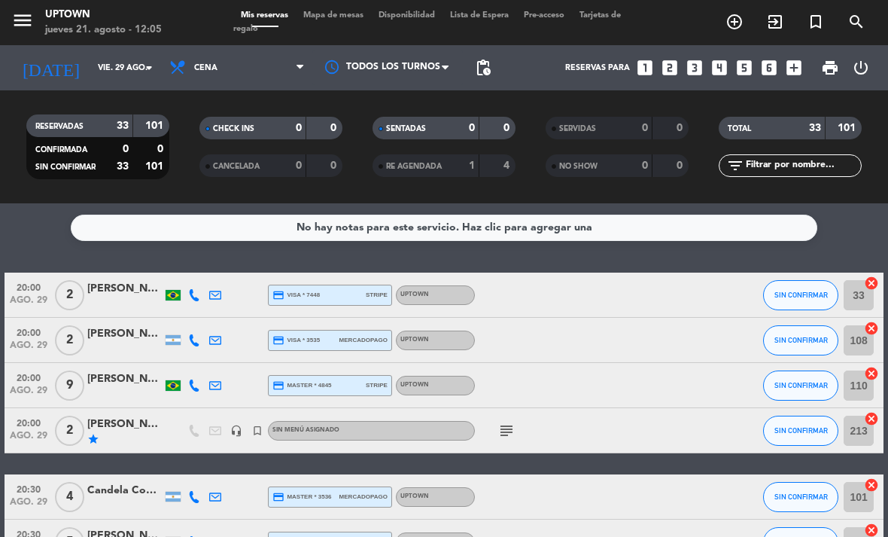
click at [349, 16] on span "Mapa de mesas" at bounding box center [333, 15] width 75 height 8
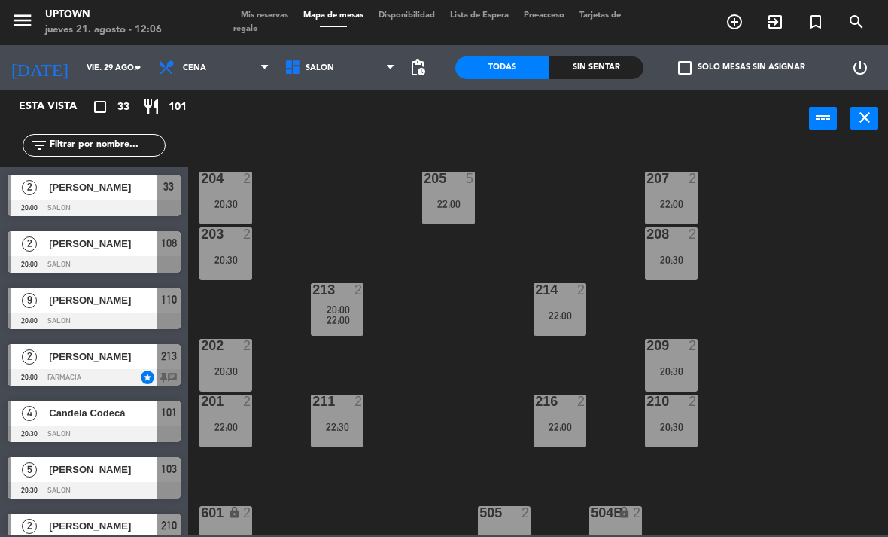
click at [26, 21] on icon "menu" at bounding box center [22, 20] width 23 height 23
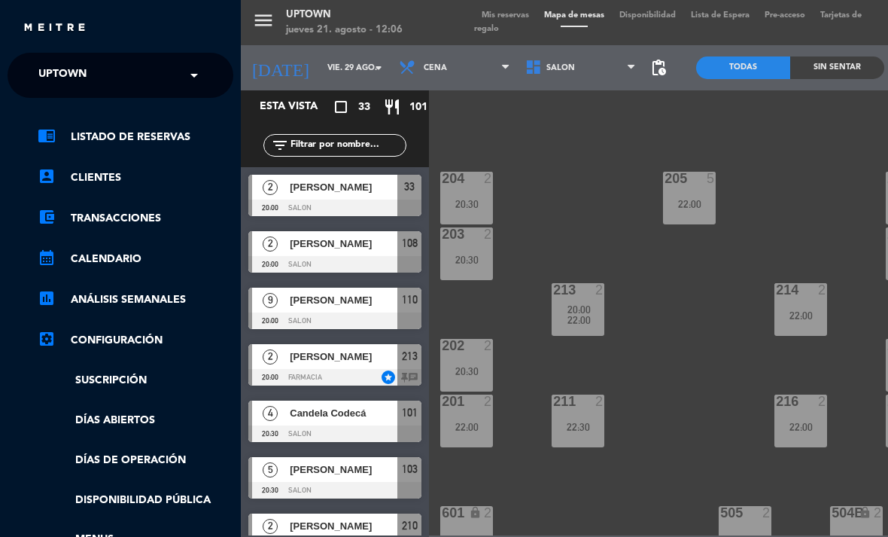
click at [80, 75] on span "Uptown" at bounding box center [62, 75] width 48 height 32
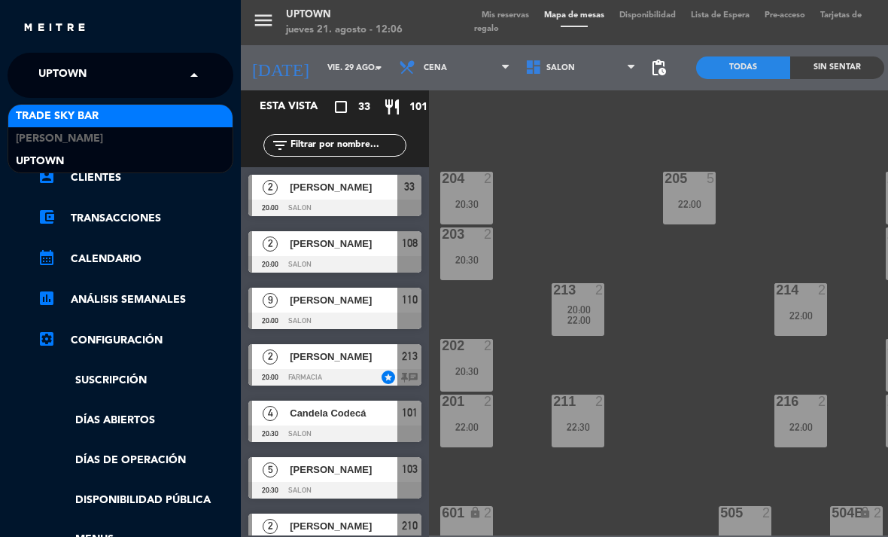
click at [85, 114] on span "Trade Sky Bar" at bounding box center [57, 116] width 83 height 17
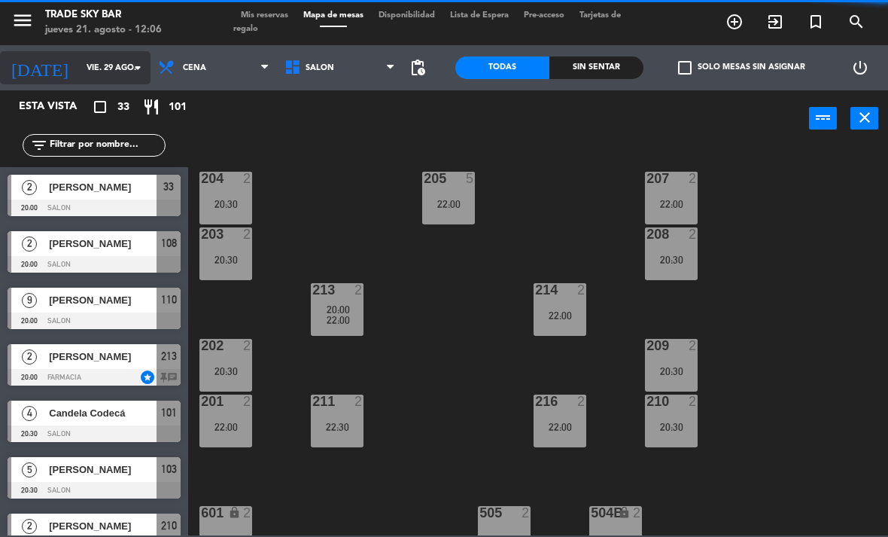
click at [82, 75] on input "vie. 29 ago." at bounding box center [134, 68] width 111 height 25
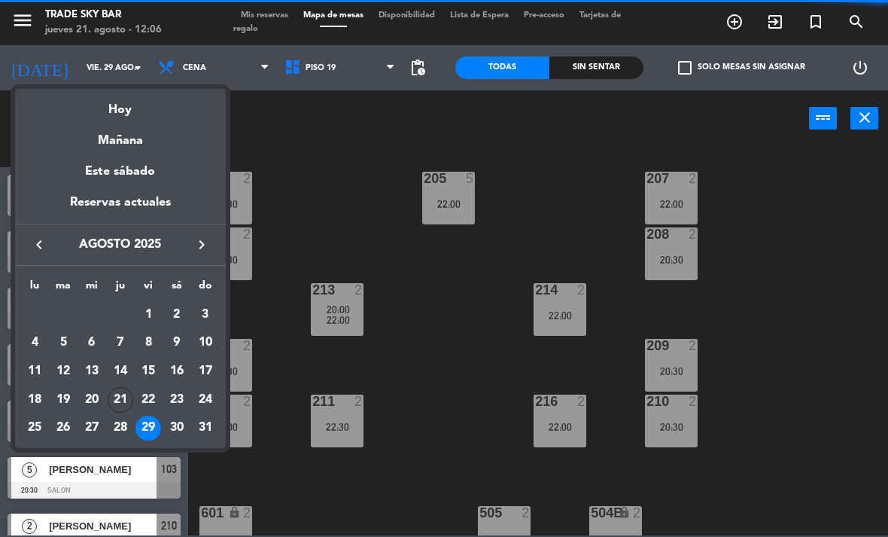
click at [202, 240] on icon "keyboard_arrow_right" at bounding box center [202, 245] width 18 height 18
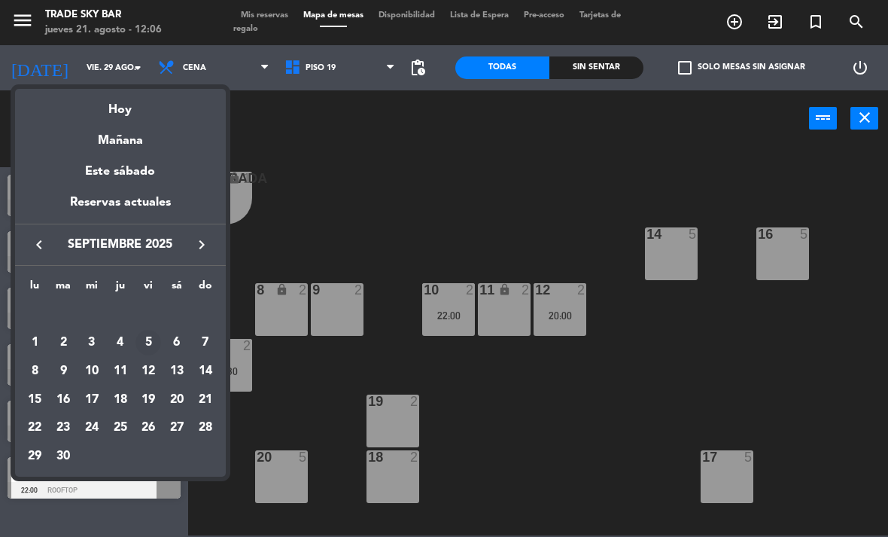
click at [146, 339] on div "5" at bounding box center [148, 343] width 26 height 26
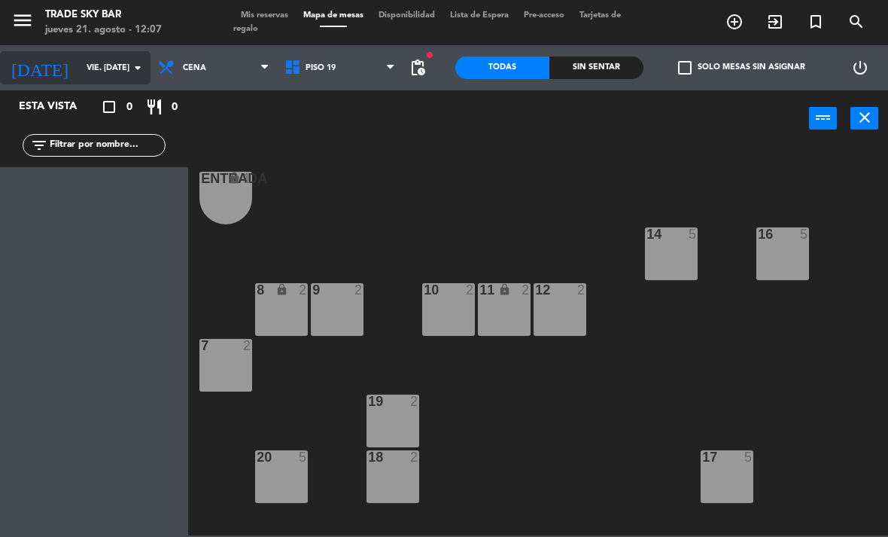
click at [129, 78] on input "vie. [DATE]" at bounding box center [134, 68] width 111 height 25
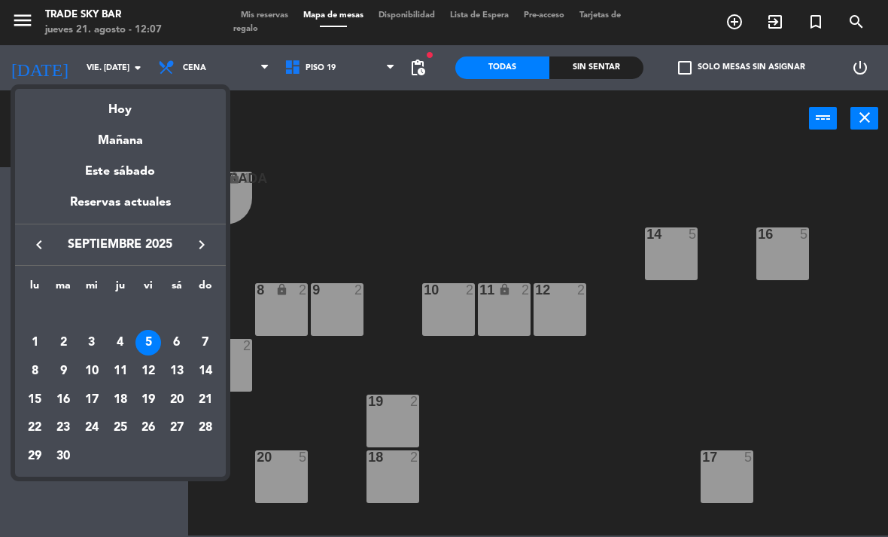
click at [38, 239] on icon "keyboard_arrow_left" at bounding box center [39, 245] width 18 height 18
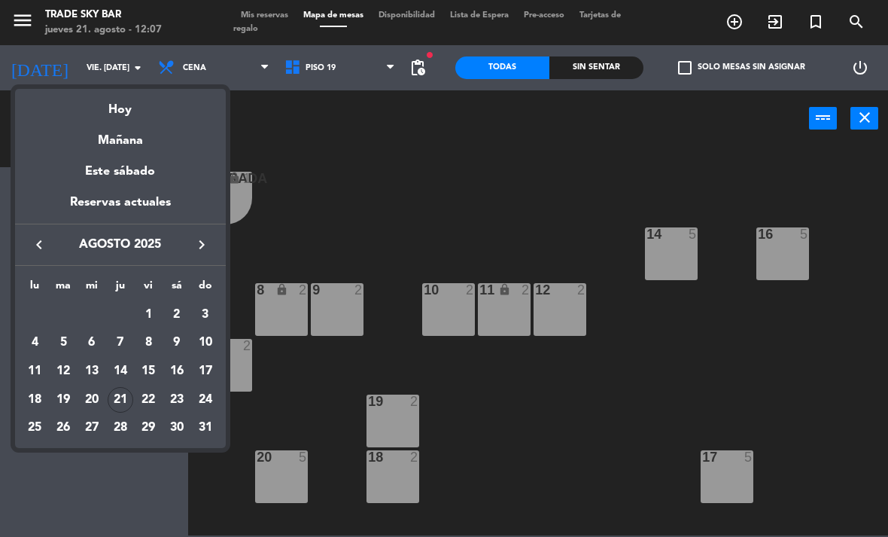
click at [178, 395] on div "23" at bounding box center [177, 400] width 26 height 26
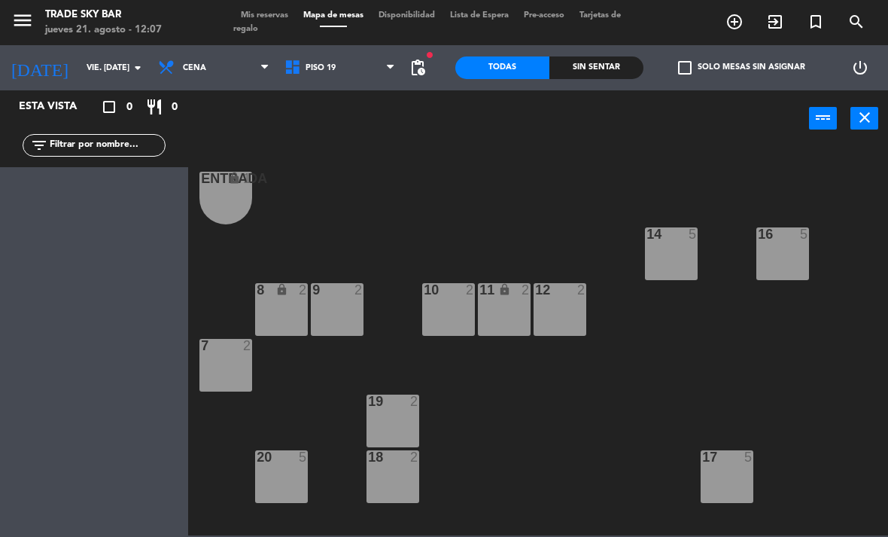
type input "sáb. 23 ago."
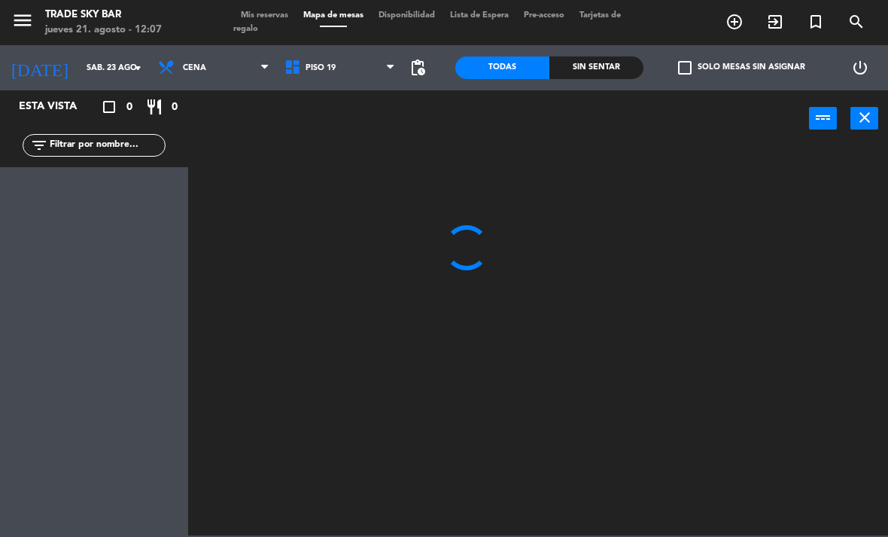
click at [744, 21] on icon "turned_in_not" at bounding box center [735, 22] width 18 height 18
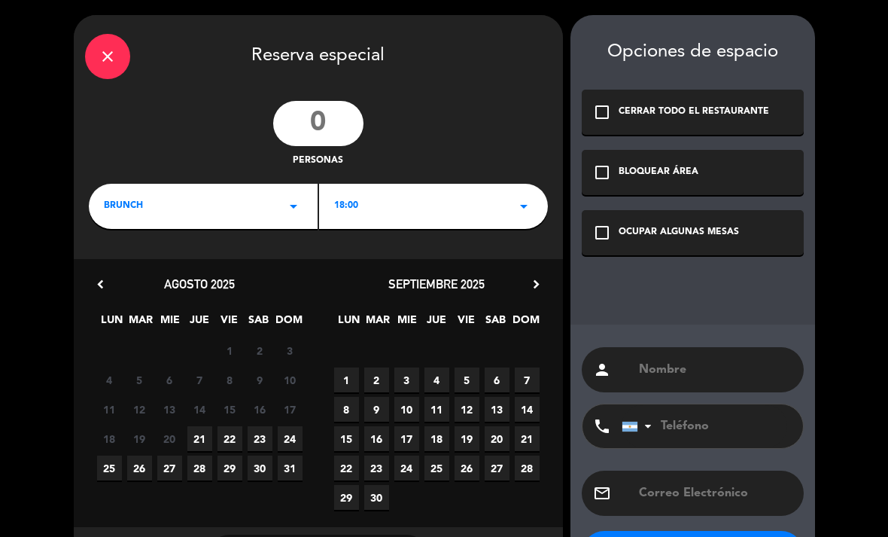
click at [321, 123] on input "number" at bounding box center [318, 123] width 90 height 45
type input "4"
click at [299, 201] on icon "arrow_drop_down" at bounding box center [293, 206] width 18 height 18
click at [278, 267] on div "Cena" at bounding box center [203, 269] width 199 height 15
click at [260, 439] on span "23" at bounding box center [260, 438] width 25 height 25
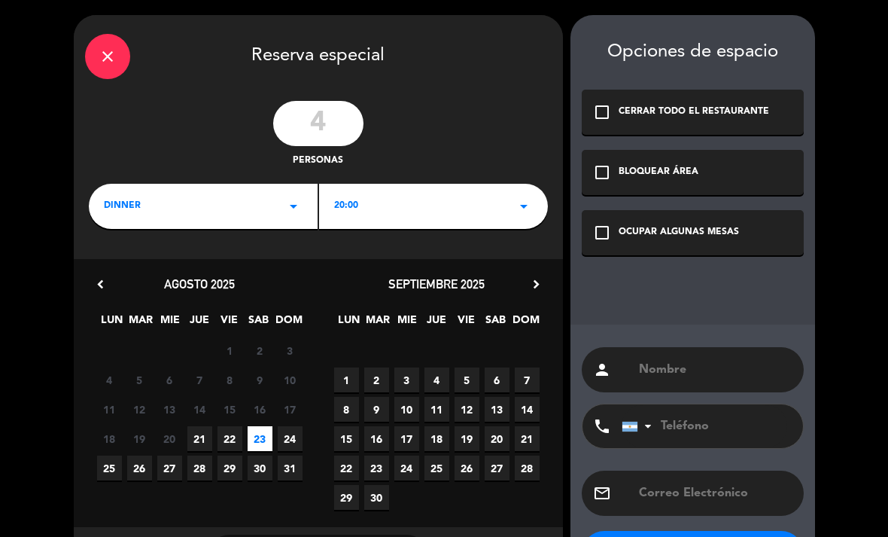
click at [656, 230] on div "OCUPAR ALGUNAS MESAS" at bounding box center [679, 232] width 120 height 15
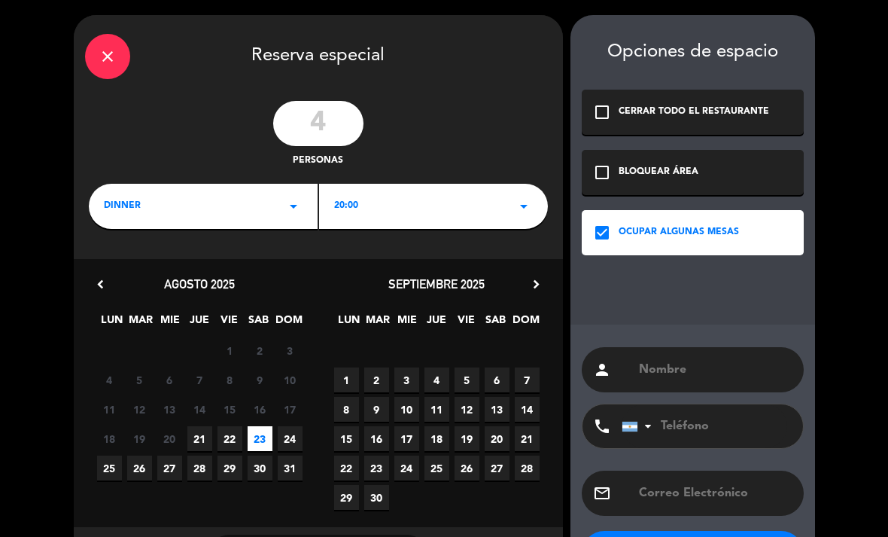
click at [665, 359] on input "text" at bounding box center [714, 369] width 155 height 21
click at [675, 361] on input "text" at bounding box center [714, 369] width 155 height 21
paste input "[PERSON_NAME]"
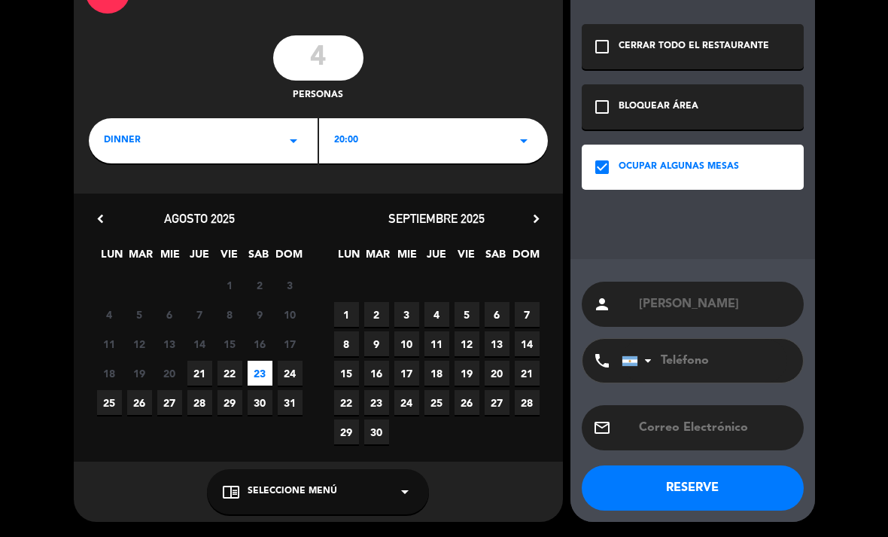
scroll to position [65, 0]
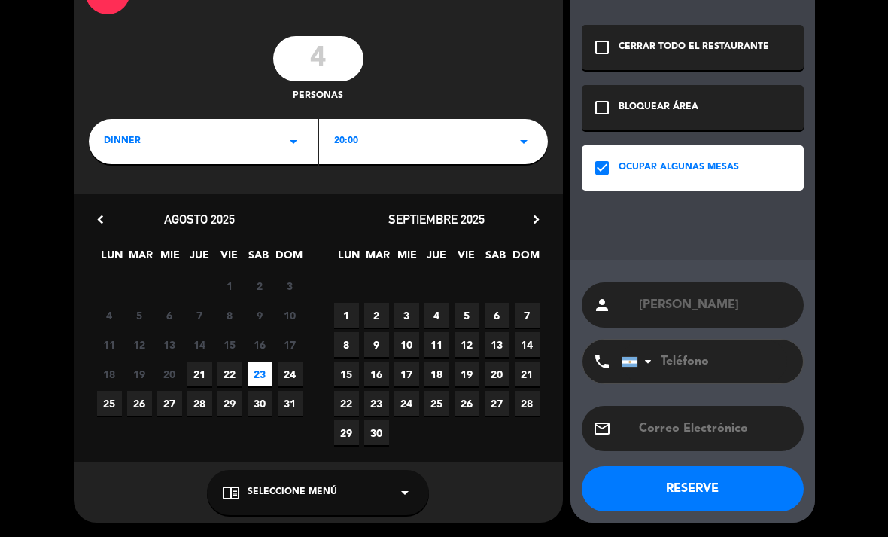
type input "[PERSON_NAME]"
click at [628, 471] on button "RESERVE" at bounding box center [693, 488] width 222 height 45
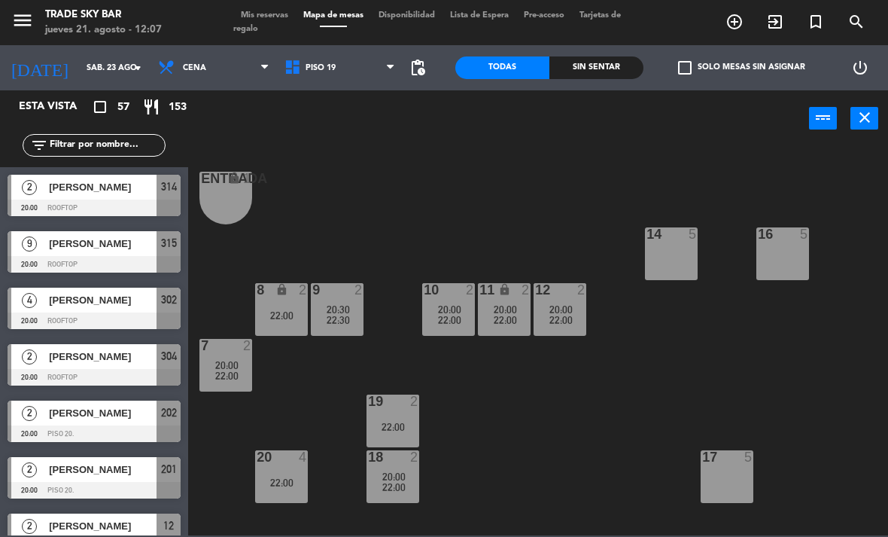
click at [257, 13] on span "Mis reservas" at bounding box center [264, 15] width 62 height 8
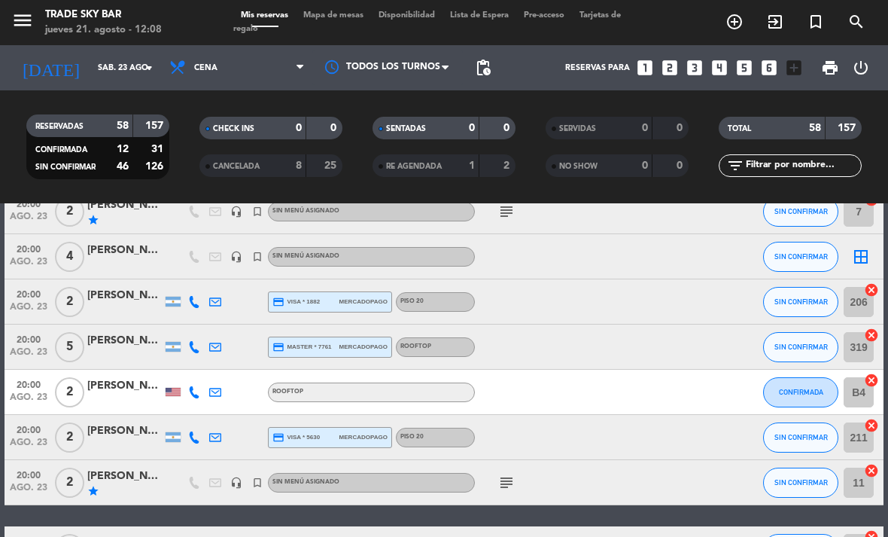
scroll to position [491, 0]
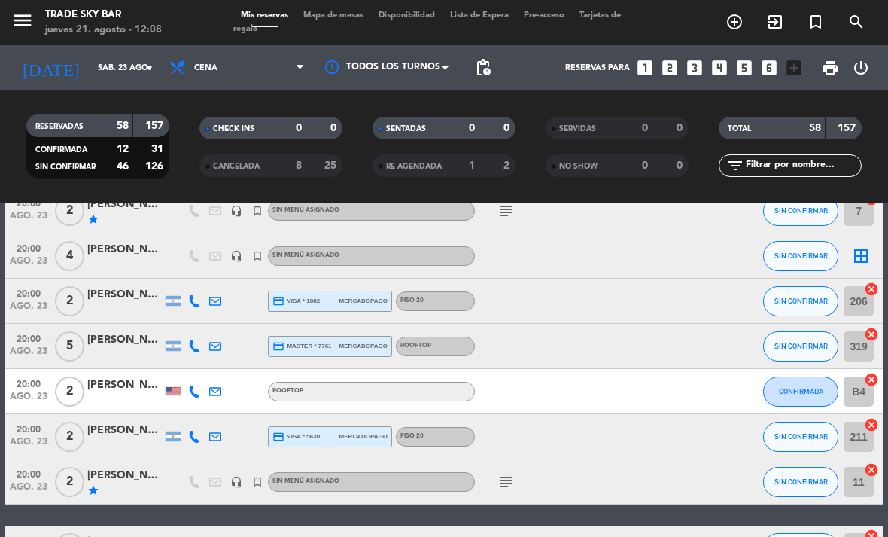
click at [857, 252] on icon "border_all" at bounding box center [861, 256] width 18 height 18
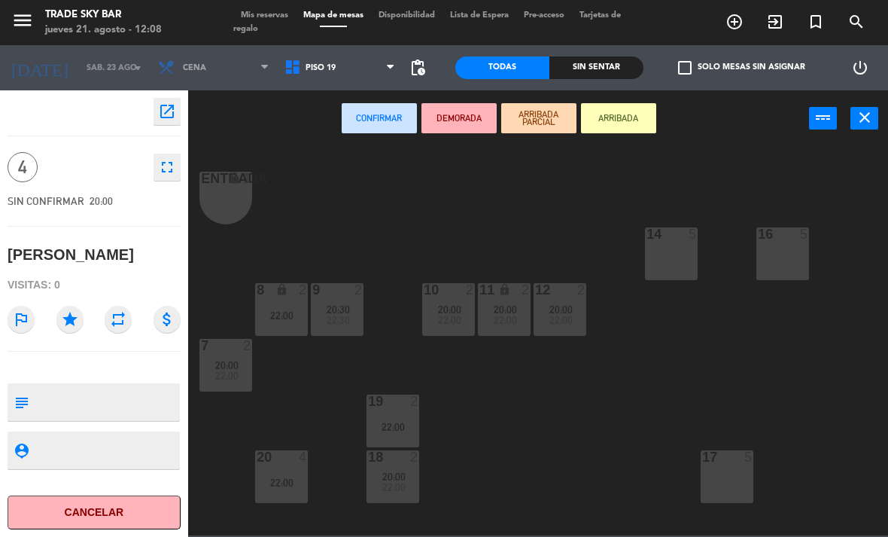
click at [670, 256] on div "14 5" at bounding box center [671, 253] width 53 height 53
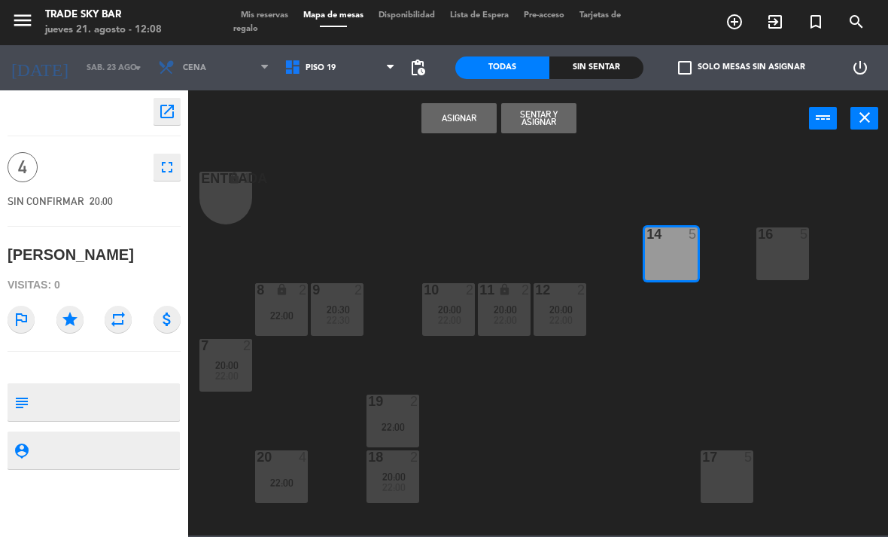
click at [66, 397] on textarea at bounding box center [107, 402] width 144 height 32
type textarea "Voucher baliarda 338/339"
click at [68, 320] on icon "star" at bounding box center [69, 319] width 27 height 27
click at [476, 125] on button "Asignar" at bounding box center [458, 118] width 75 height 30
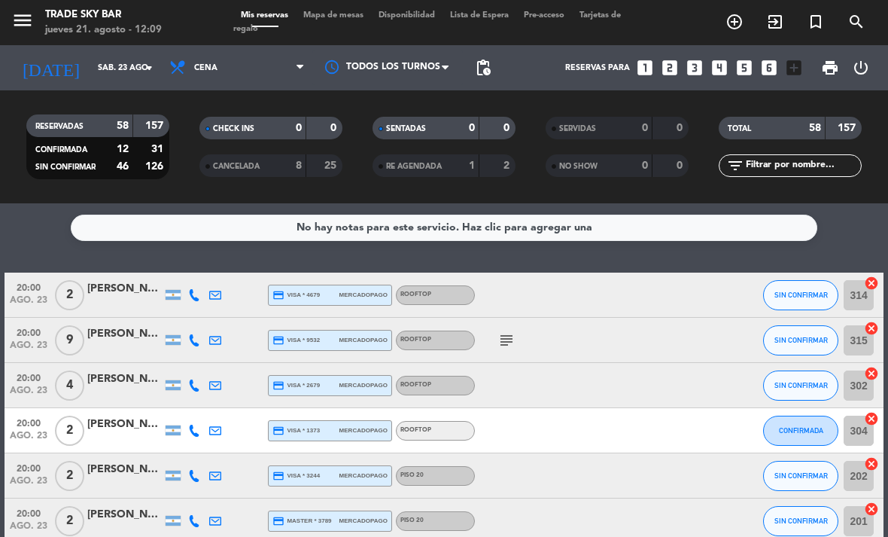
click at [8, 27] on div "menu Trade Sky Bar jueves 21. agosto - 12:09" at bounding box center [111, 22] width 222 height 35
click at [20, 26] on icon "menu" at bounding box center [22, 20] width 23 height 23
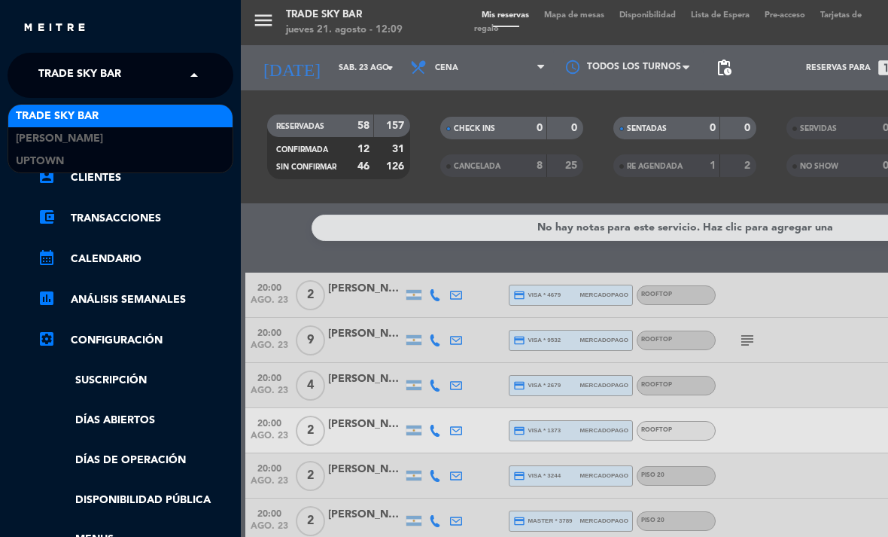
click at [79, 73] on span "Trade Sky Bar" at bounding box center [79, 75] width 83 height 32
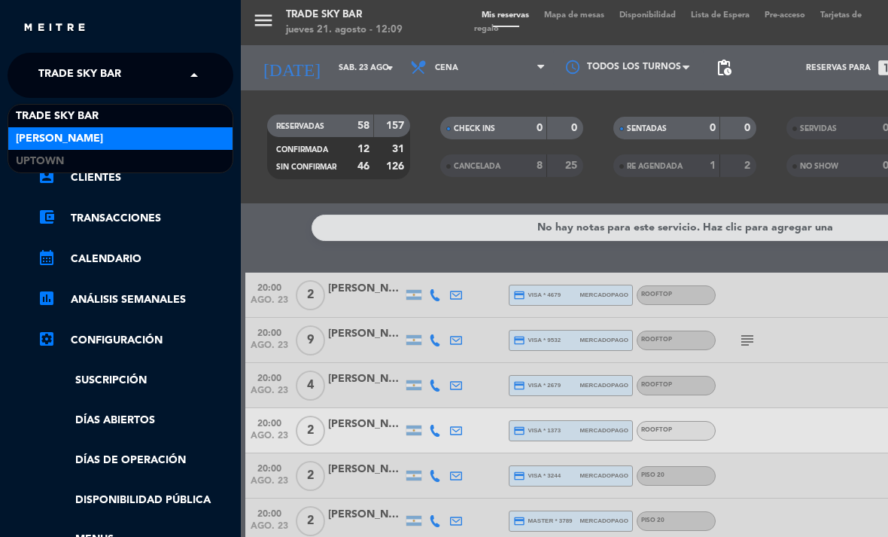
click at [96, 147] on div "[PERSON_NAME]" at bounding box center [120, 138] width 224 height 23
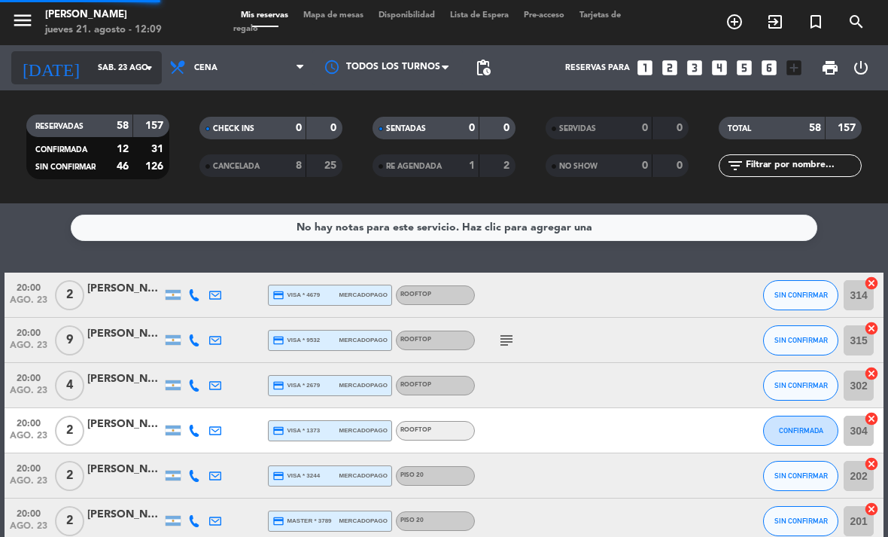
click at [145, 69] on icon "arrow_drop_down" at bounding box center [149, 68] width 18 height 18
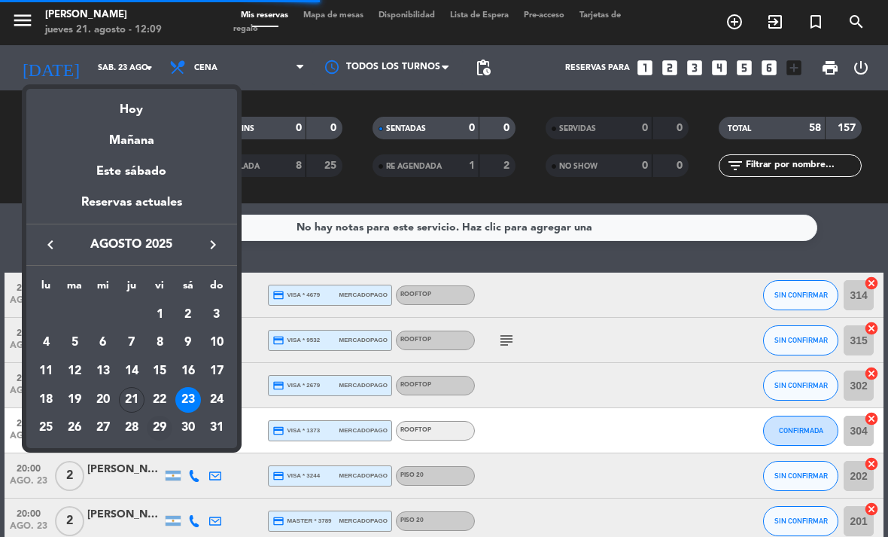
click at [160, 426] on div "29" at bounding box center [160, 428] width 26 height 26
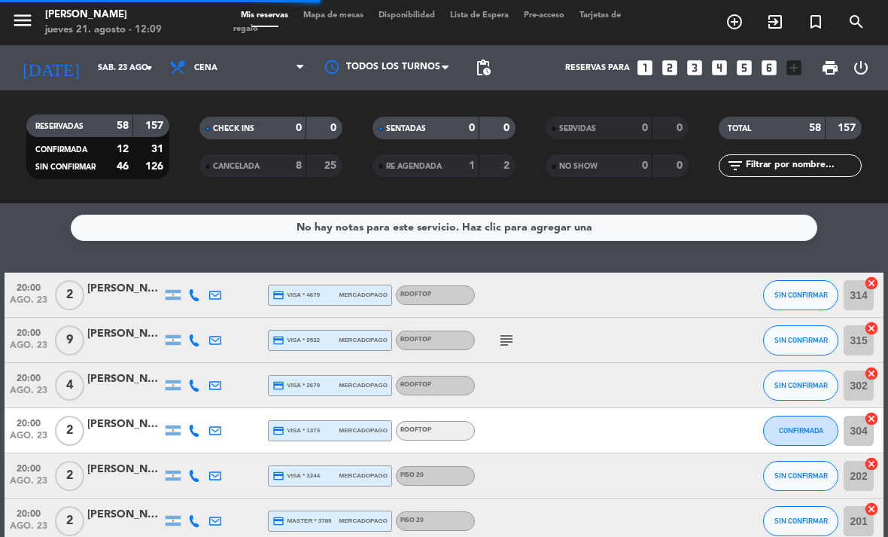
type input "vie. 29 ago."
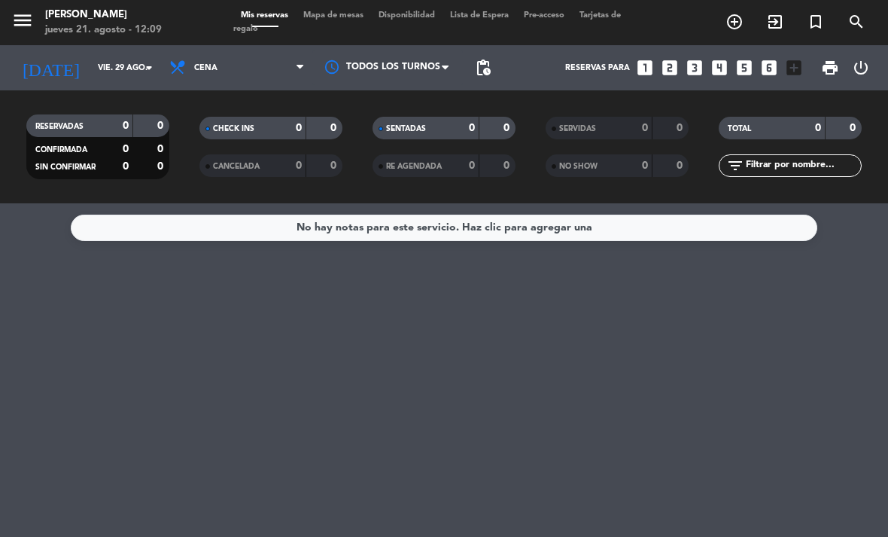
click at [309, 17] on span "Mapa de mesas" at bounding box center [333, 15] width 75 height 8
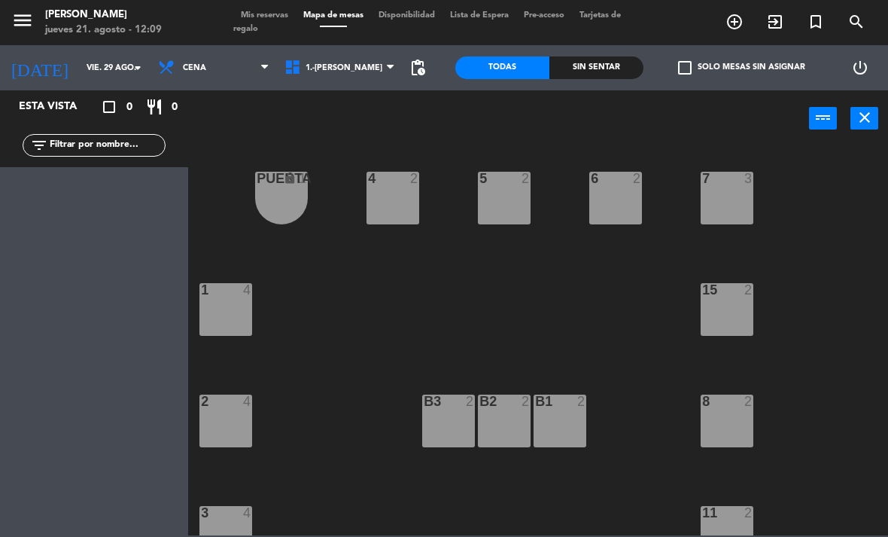
click at [744, 25] on icon "turned_in_not" at bounding box center [735, 22] width 18 height 18
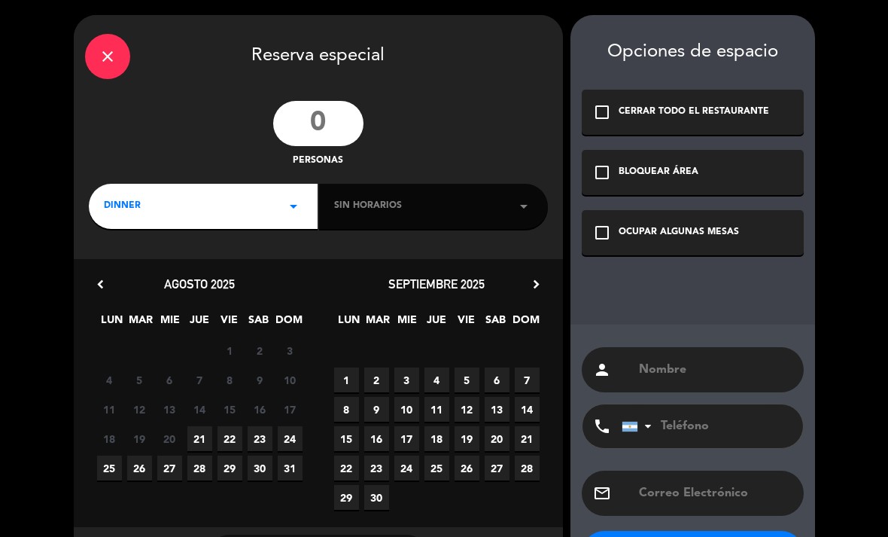
click at [309, 116] on input "number" at bounding box center [318, 123] width 90 height 45
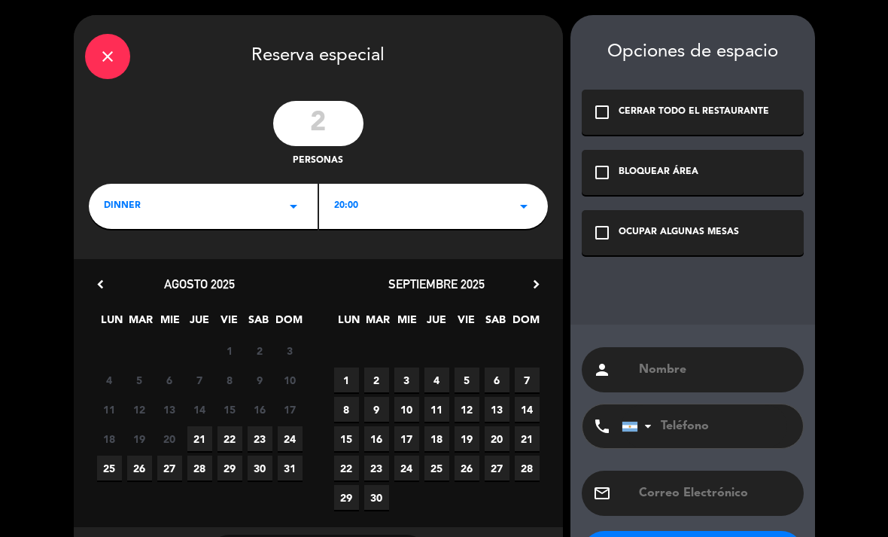
type input "2"
click at [236, 463] on span "29" at bounding box center [230, 467] width 25 height 25
click at [616, 239] on div "check_box_outline_blank OCUPAR ALGUNAS MESAS" at bounding box center [693, 232] width 222 height 45
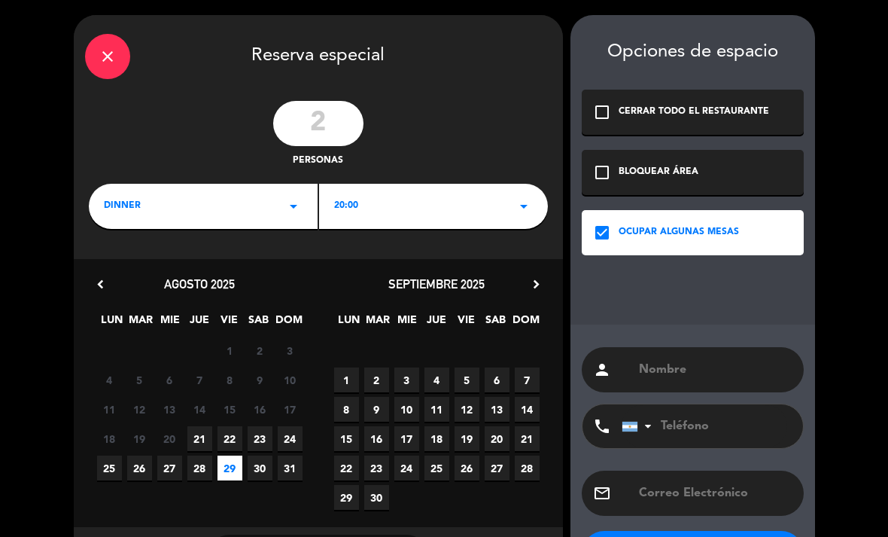
click at [359, 202] on div "20:00 arrow_drop_down" at bounding box center [433, 206] width 229 height 45
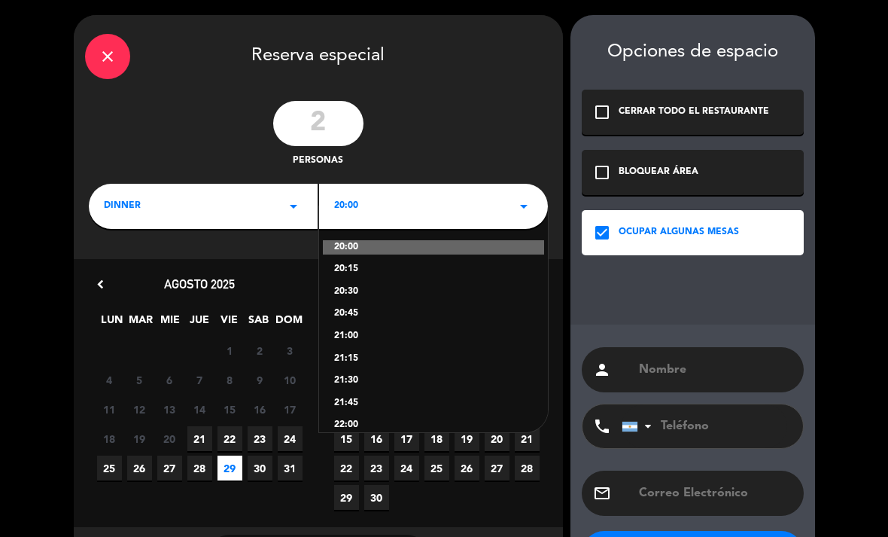
click at [355, 421] on div "22:00" at bounding box center [433, 425] width 199 height 15
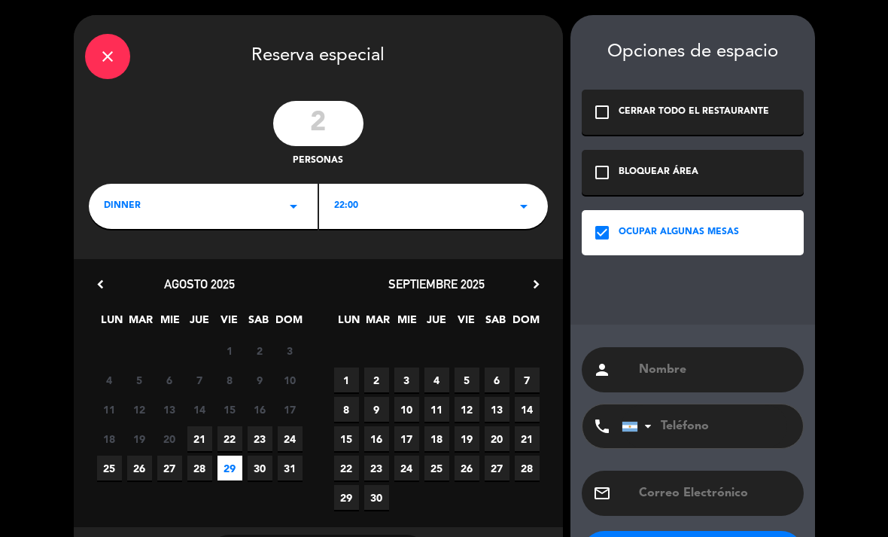
click at [677, 376] on input "text" at bounding box center [714, 369] width 155 height 21
click at [689, 373] on input "text" at bounding box center [714, 369] width 155 height 21
paste input "[PERSON_NAME] [PERSON_NAME]"
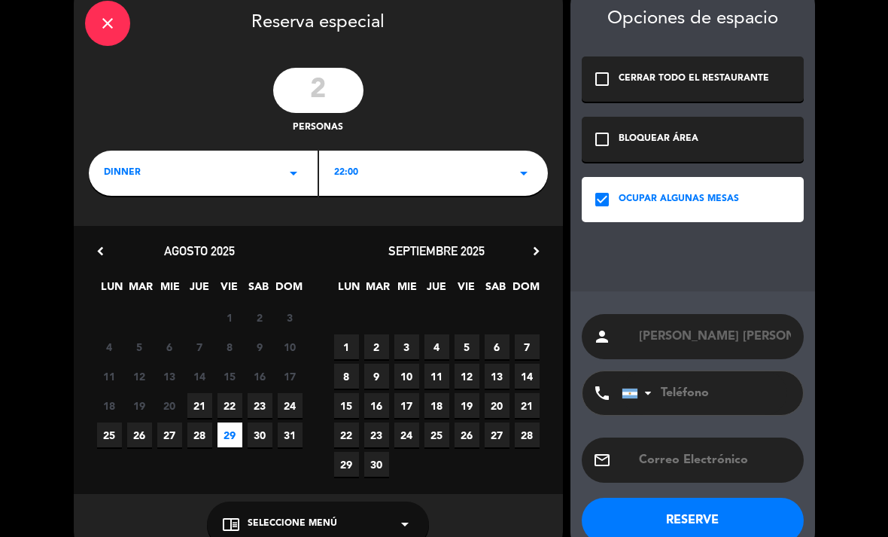
scroll to position [31, 0]
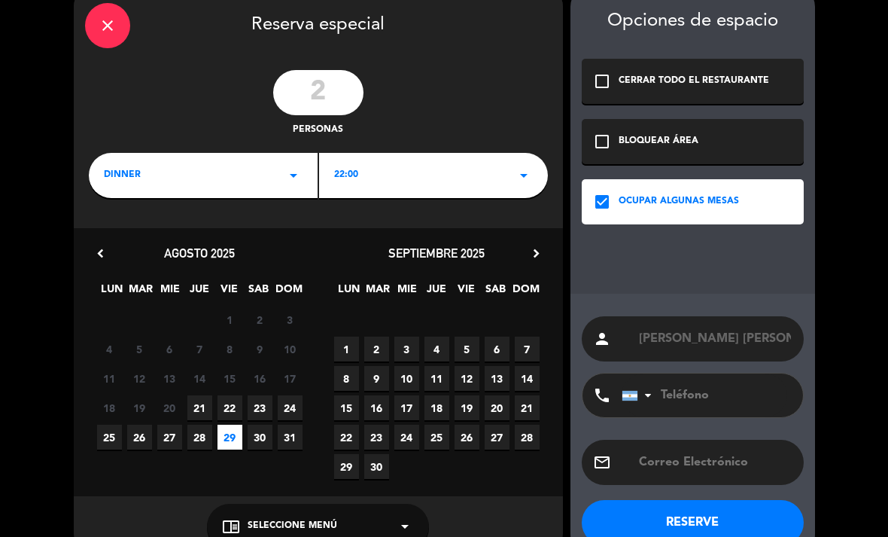
type input "[PERSON_NAME] [PERSON_NAME]"
click at [704, 507] on button "RESERVE" at bounding box center [693, 522] width 222 height 45
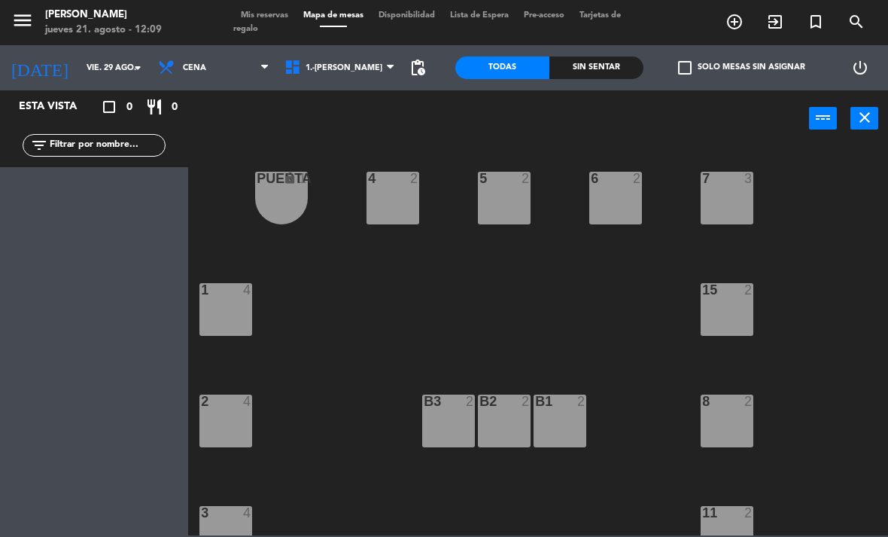
click at [287, 17] on span "Mis reservas" at bounding box center [264, 15] width 62 height 8
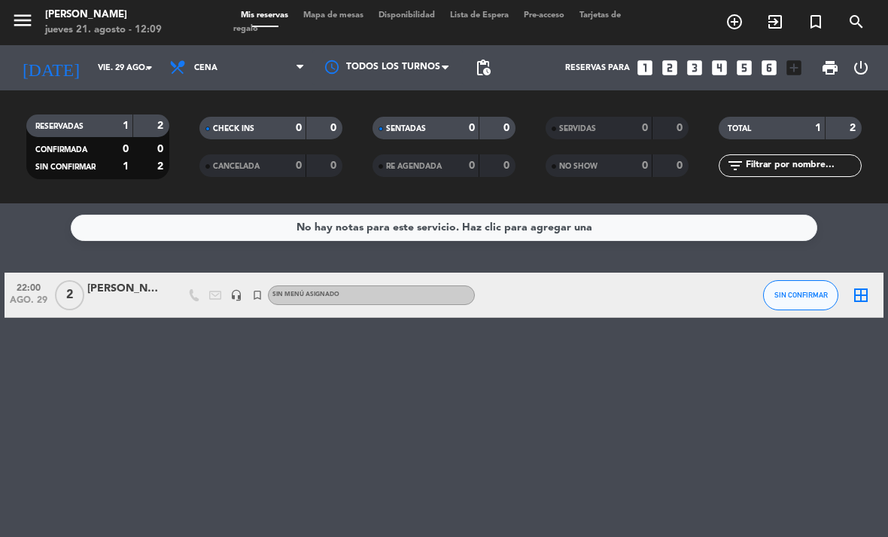
click at [864, 295] on icon "border_all" at bounding box center [861, 295] width 18 height 18
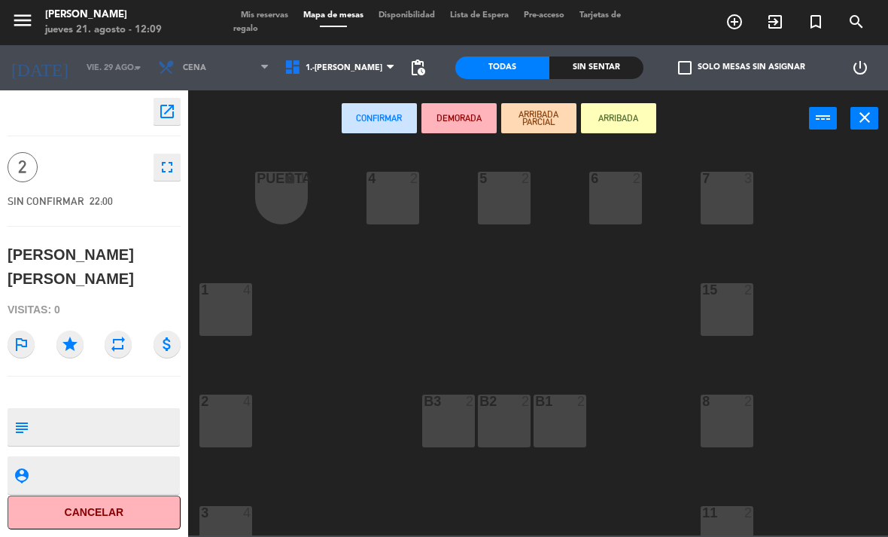
click at [488, 200] on div "5 2" at bounding box center [504, 198] width 53 height 53
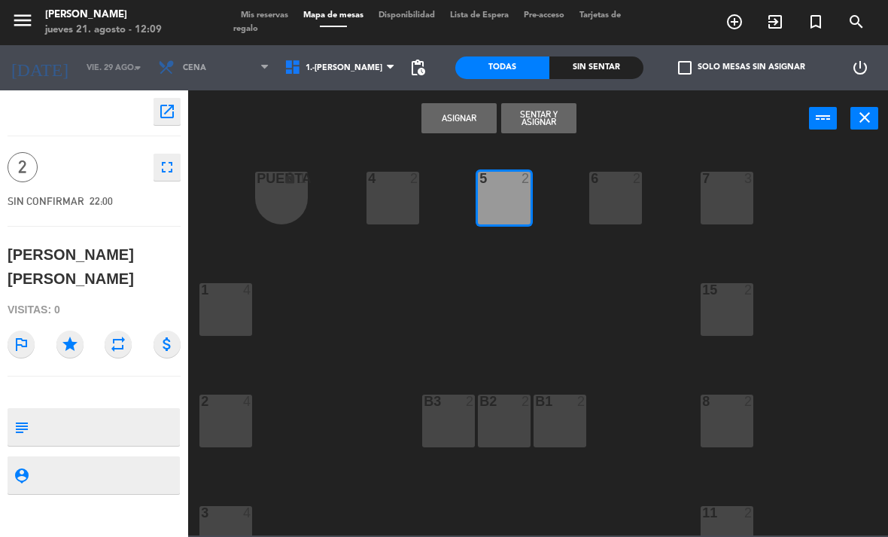
click at [129, 411] on textarea at bounding box center [107, 427] width 144 height 32
type textarea "Voucher Baliarda 305"
click at [80, 330] on icon "star" at bounding box center [69, 343] width 27 height 27
click at [458, 121] on button "Asignar" at bounding box center [458, 118] width 75 height 30
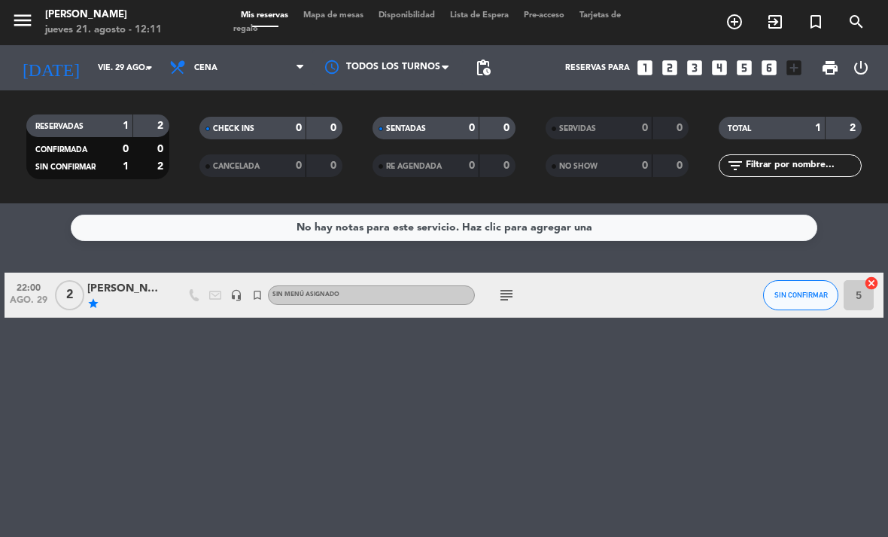
click at [862, 294] on input "5" at bounding box center [859, 295] width 30 height 30
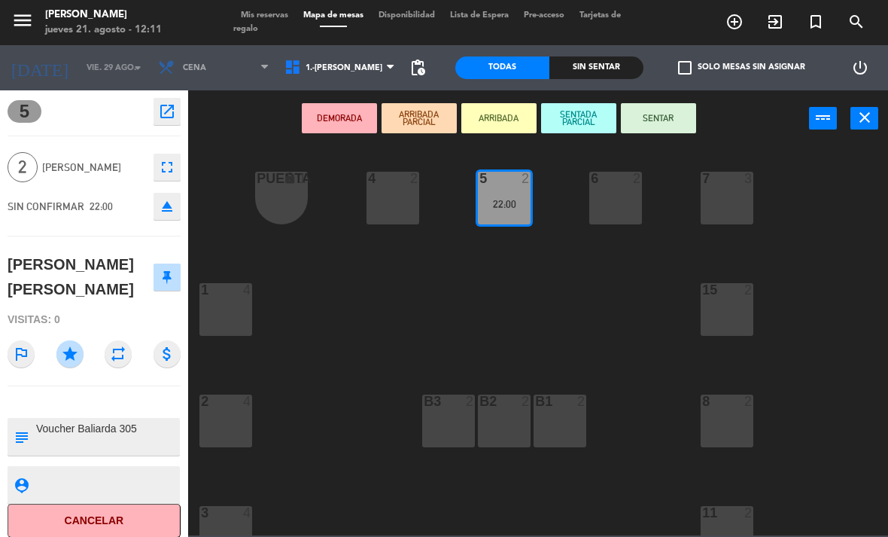
click at [167, 114] on icon "open_in_new" at bounding box center [167, 111] width 18 height 18
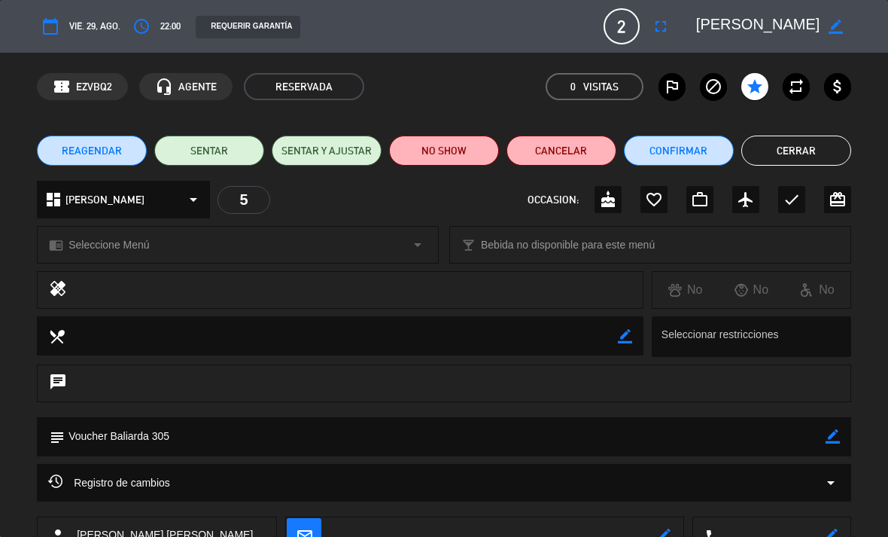
click at [147, 35] on icon "access_time" at bounding box center [141, 26] width 18 height 18
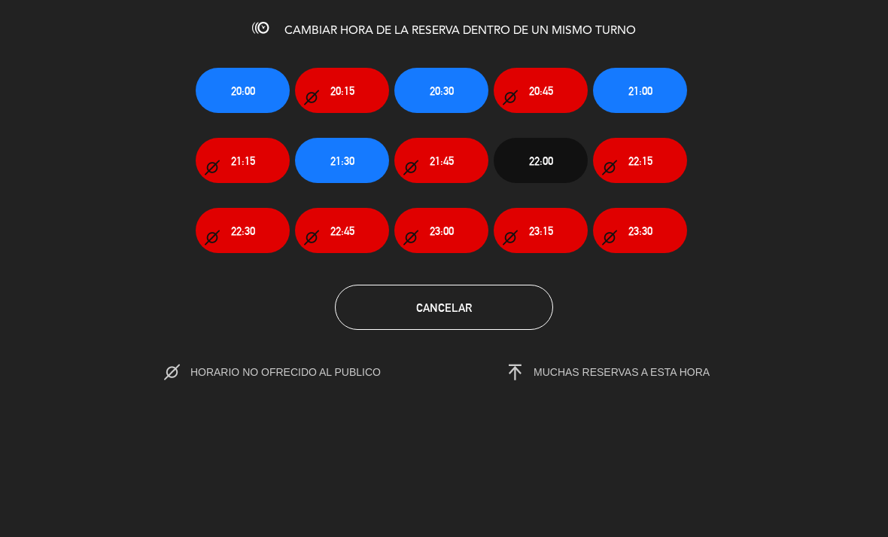
click at [626, 93] on button "21:00" at bounding box center [640, 90] width 94 height 45
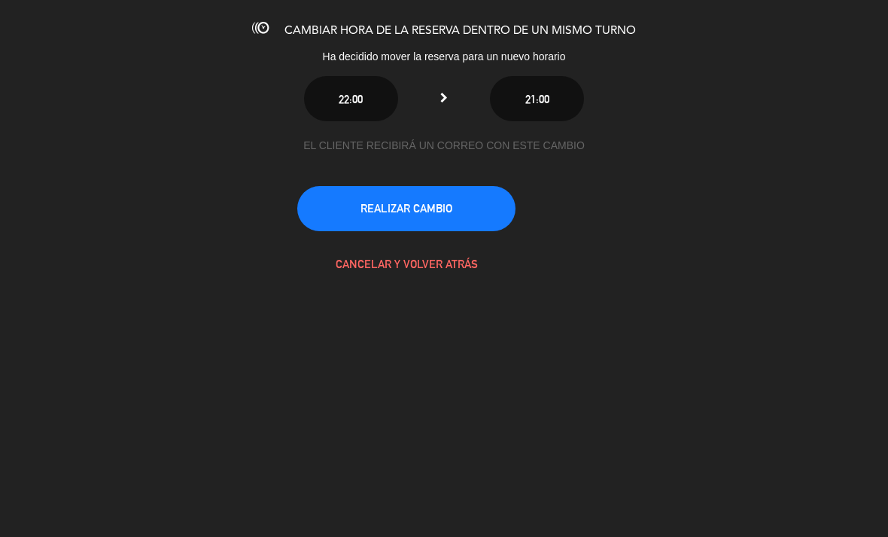
click at [462, 215] on button "REALIZAR CAMBIO" at bounding box center [406, 208] width 218 height 45
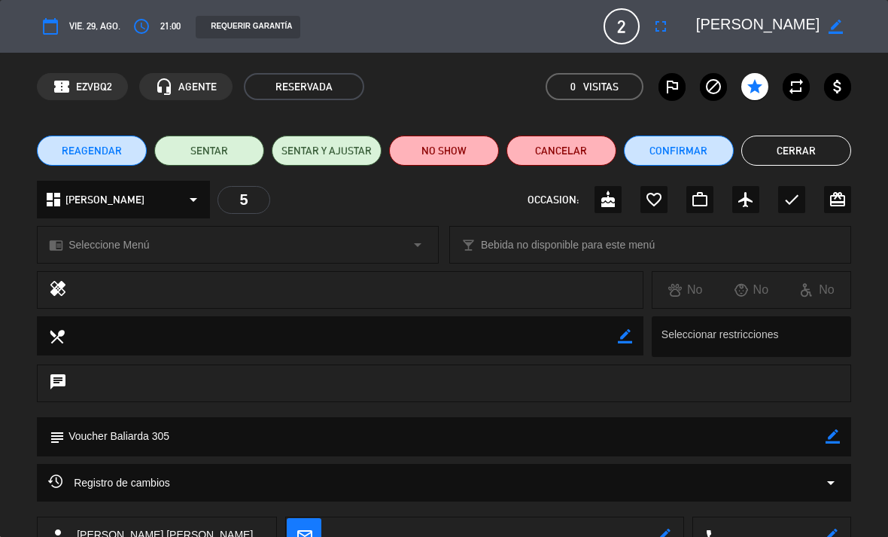
click at [769, 156] on button "Cerrar" at bounding box center [796, 150] width 110 height 30
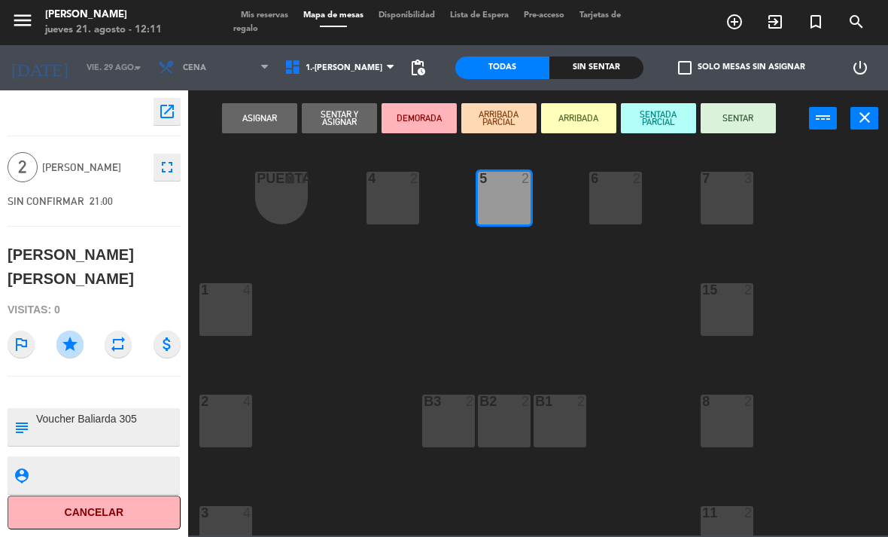
click at [385, 193] on div "4 2" at bounding box center [393, 198] width 53 height 53
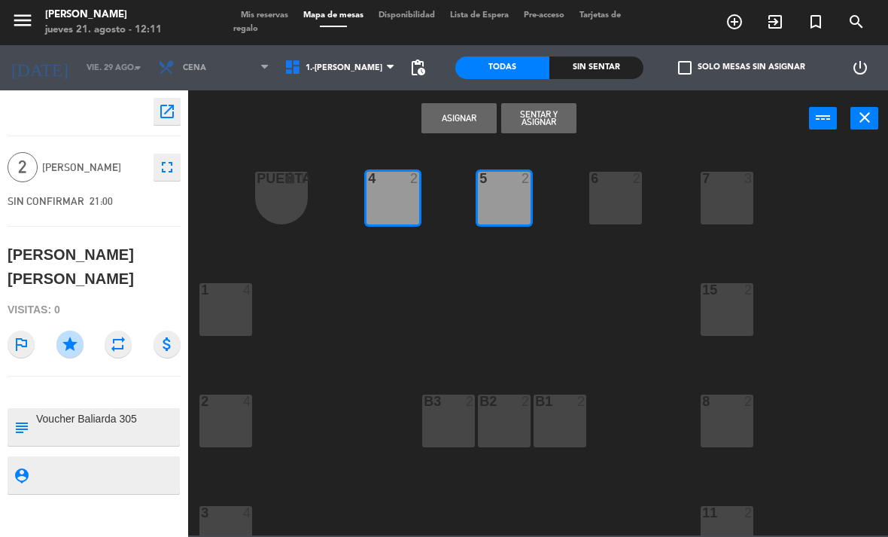
click at [500, 193] on div "5 2" at bounding box center [504, 198] width 53 height 53
click at [474, 126] on button "Asignar" at bounding box center [458, 118] width 75 height 30
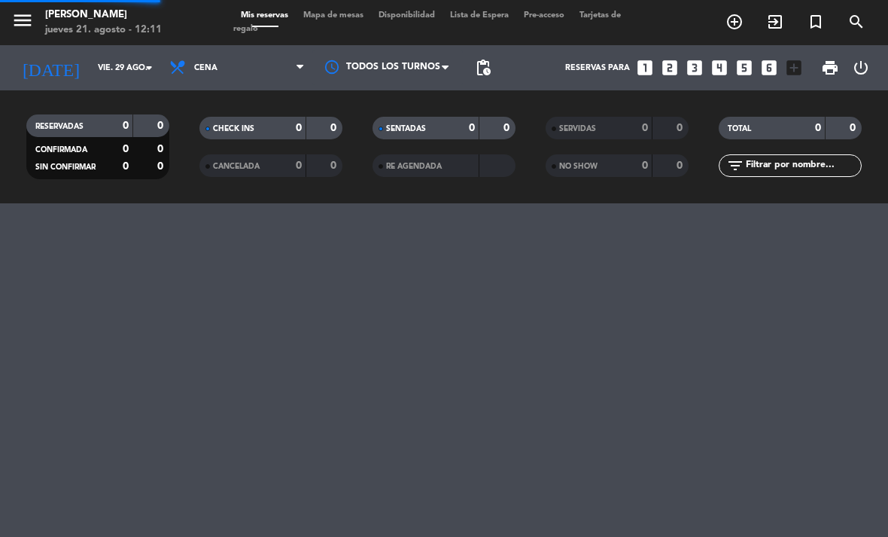
click at [351, 14] on span "Mapa de mesas" at bounding box center [333, 15] width 75 height 8
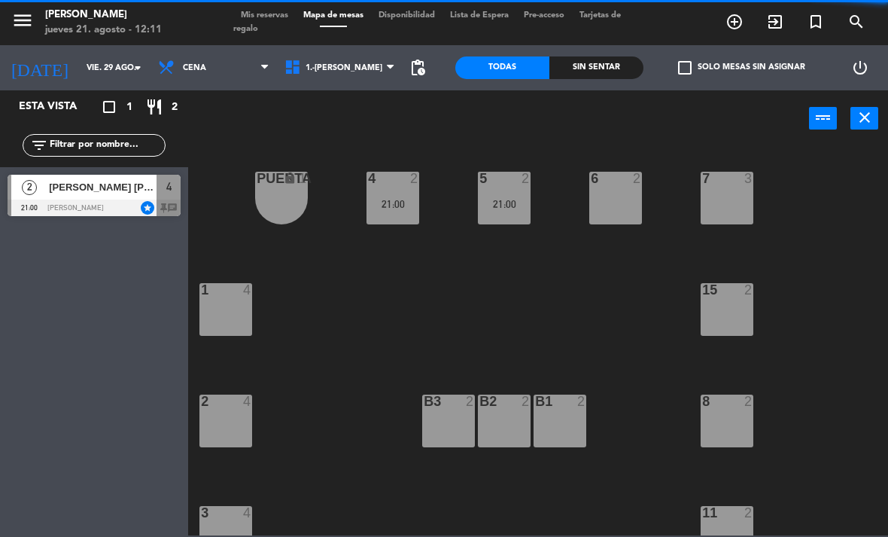
click at [511, 199] on div "21:00" at bounding box center [504, 204] width 53 height 11
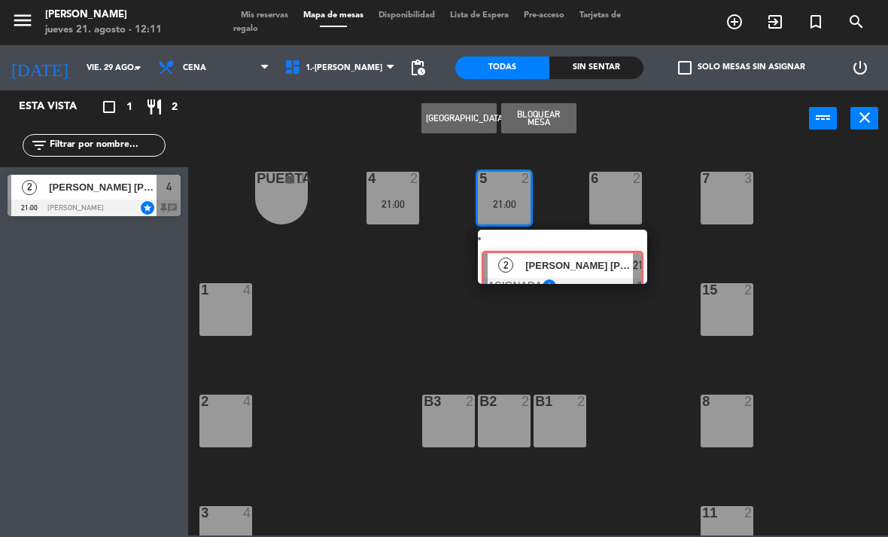
click at [546, 259] on div "2 [PERSON_NAME] [PERSON_NAME] ASIGNADA star 21:00 chat" at bounding box center [563, 257] width 192 height 54
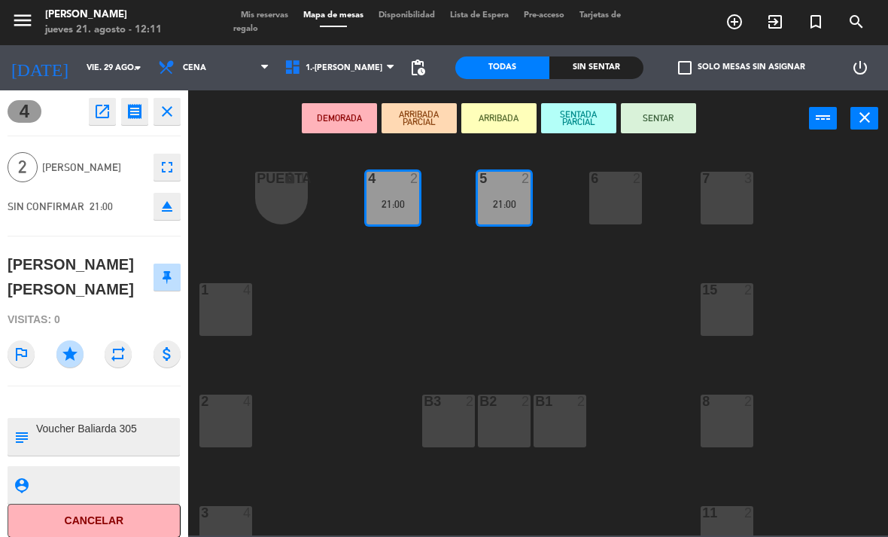
click at [160, 205] on icon "eject" at bounding box center [167, 206] width 18 height 18
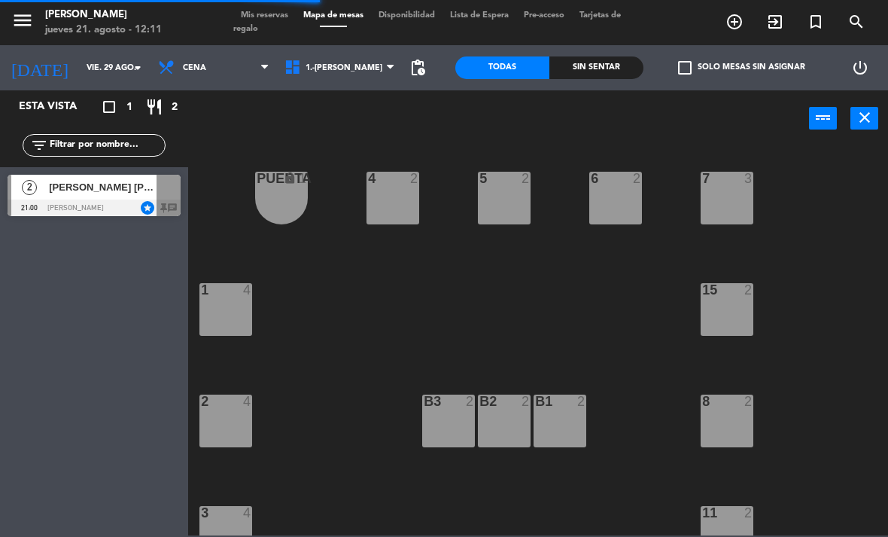
click at [127, 200] on div "2 [PERSON_NAME] [PERSON_NAME] 21:00 [PERSON_NAME] chat" at bounding box center [94, 195] width 188 height 56
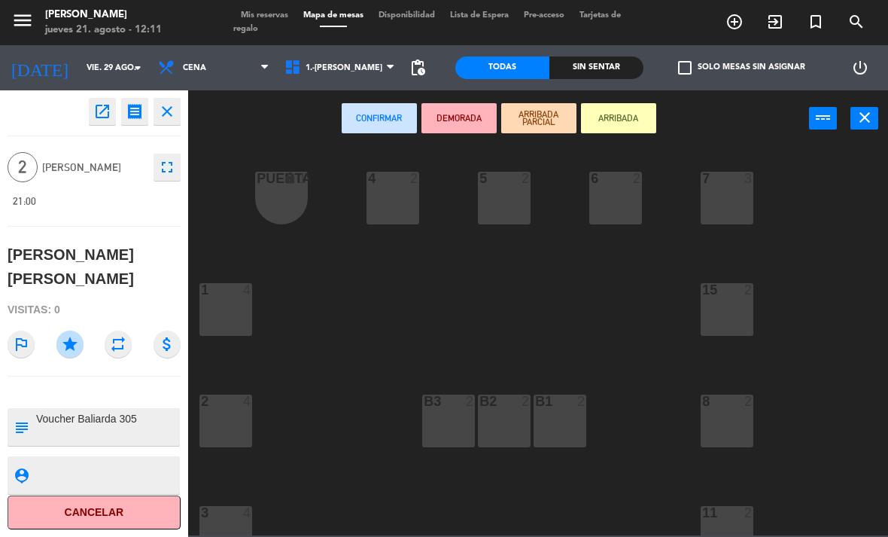
click at [418, 196] on div "4 2" at bounding box center [393, 198] width 53 height 53
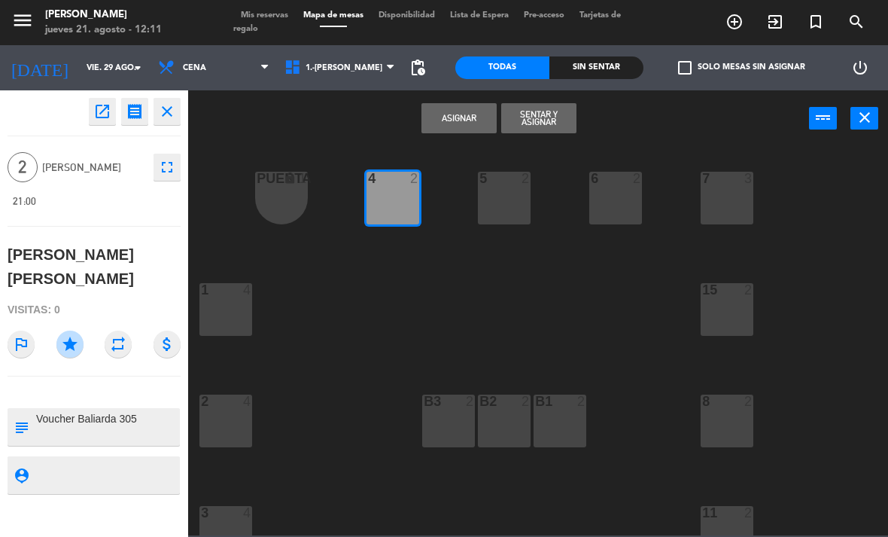
click at [457, 116] on button "Asignar" at bounding box center [458, 118] width 75 height 30
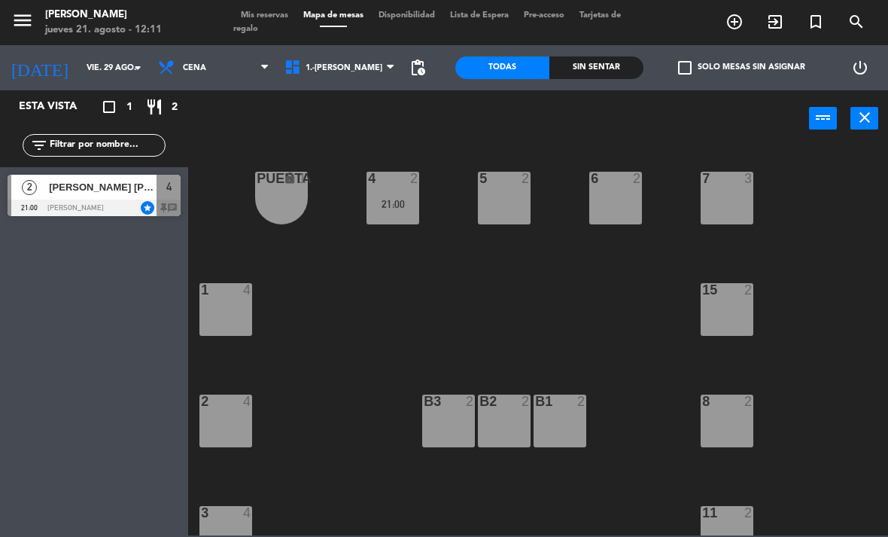
click at [17, 20] on icon "menu" at bounding box center [22, 20] width 23 height 23
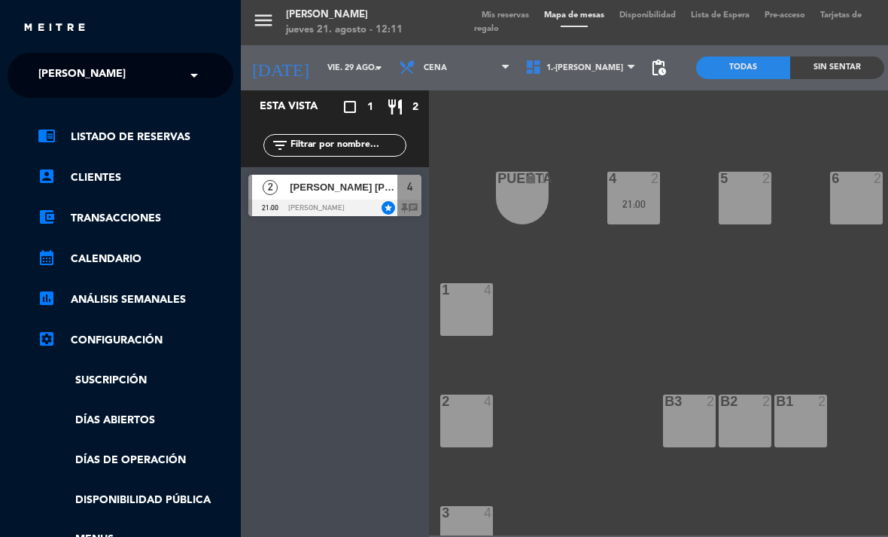
click at [69, 72] on span "[PERSON_NAME]" at bounding box center [81, 75] width 87 height 32
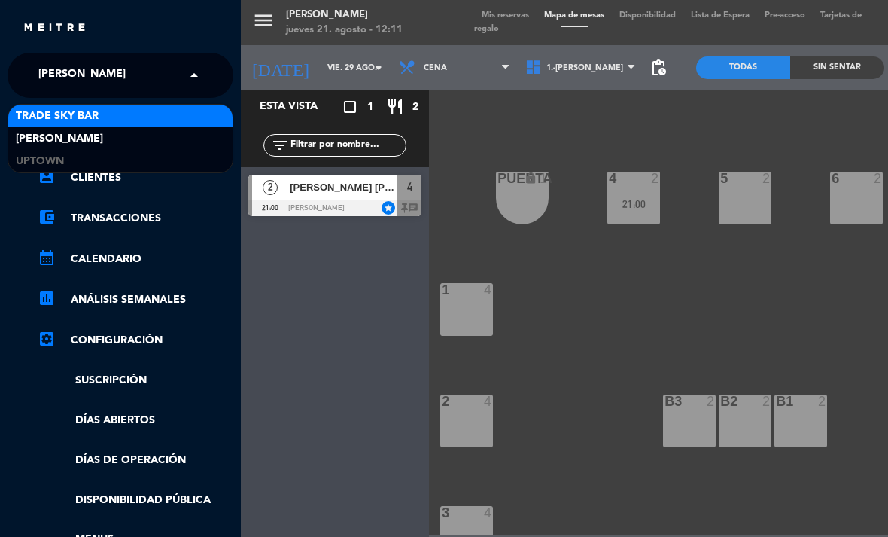
click at [84, 125] on div "Trade Sky Bar" at bounding box center [120, 116] width 224 height 23
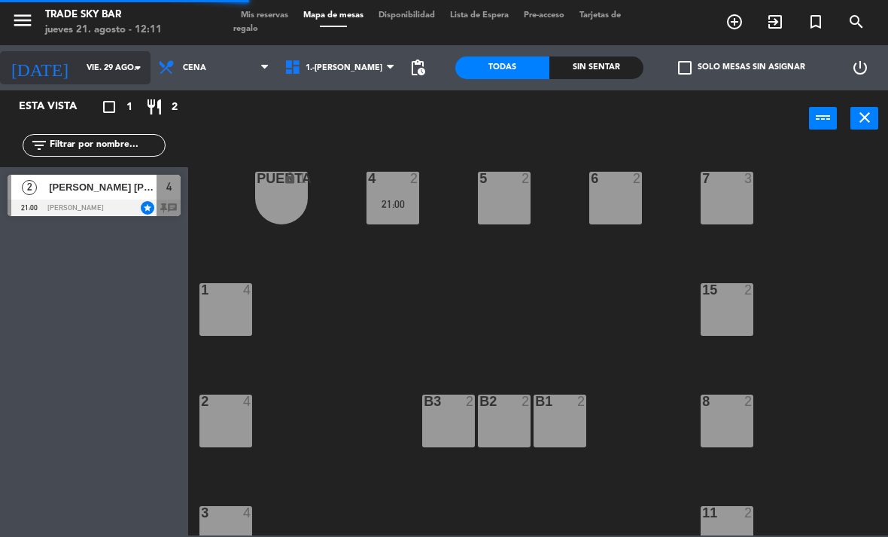
click at [92, 71] on input "vie. 29 ago." at bounding box center [134, 68] width 111 height 25
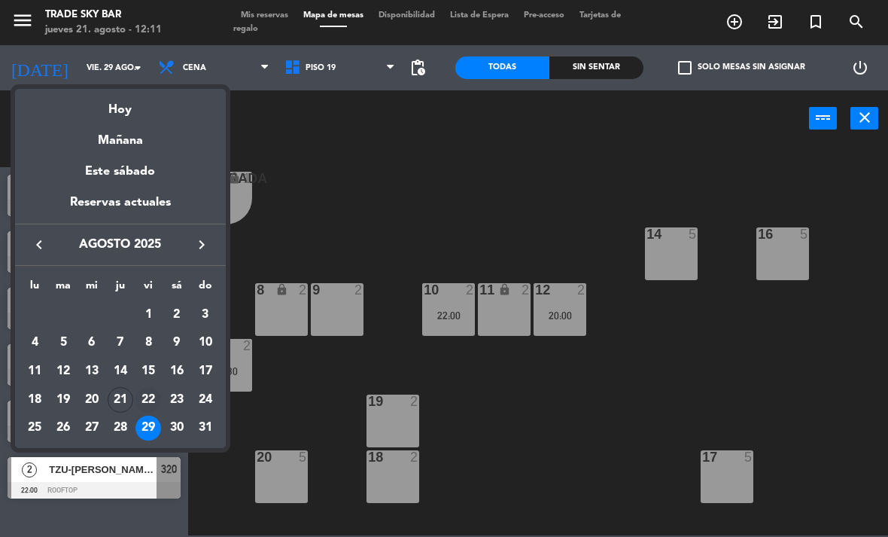
click at [149, 394] on div "22" at bounding box center [148, 400] width 26 height 26
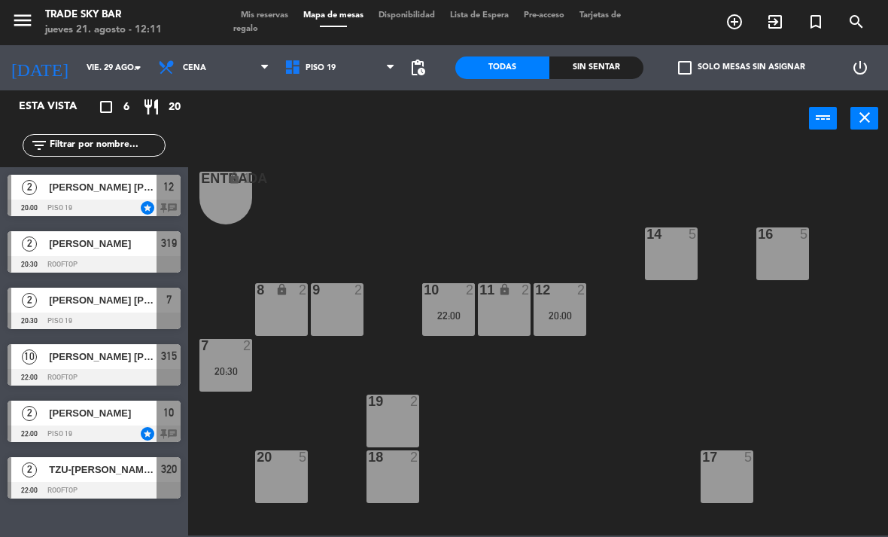
type input "vie. 22 ago."
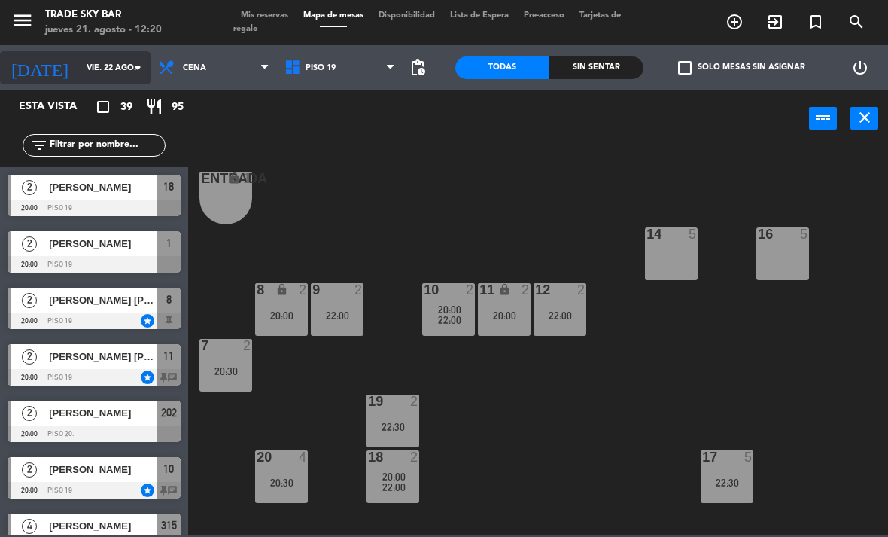
click at [110, 59] on input "vie. 22 ago." at bounding box center [134, 68] width 111 height 25
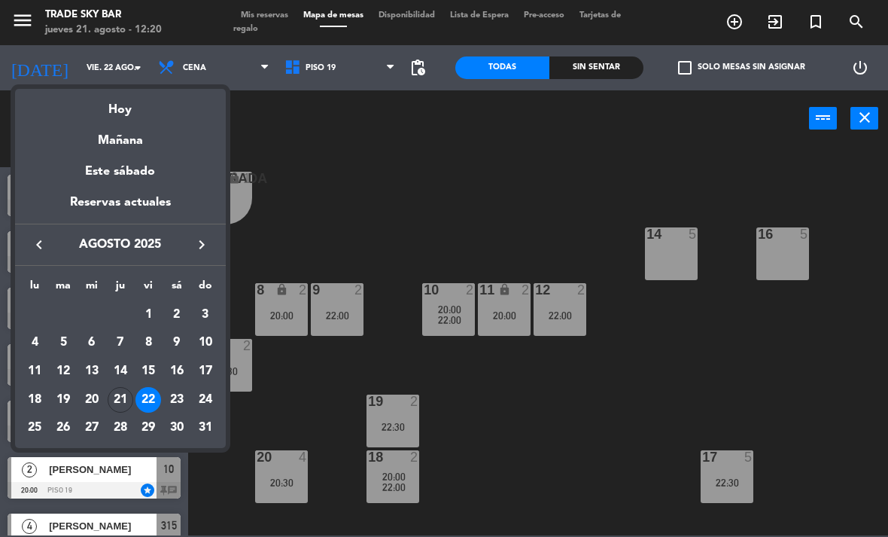
click at [462, 146] on div at bounding box center [444, 268] width 888 height 537
